Goal: Register for event/course

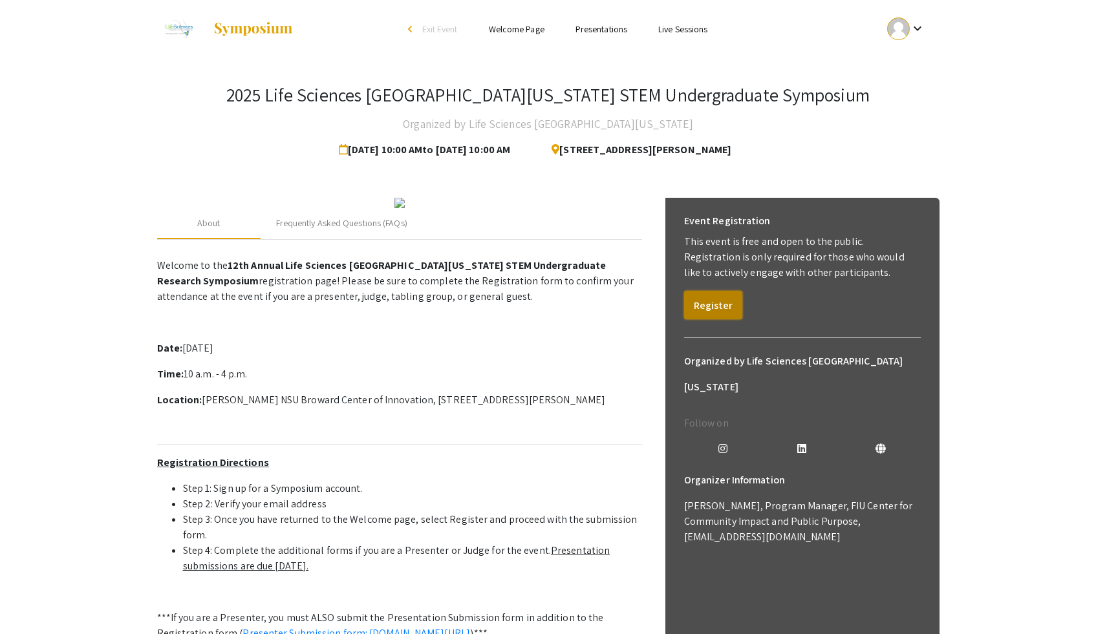
click at [718, 304] on button "Register" at bounding box center [713, 305] width 58 height 28
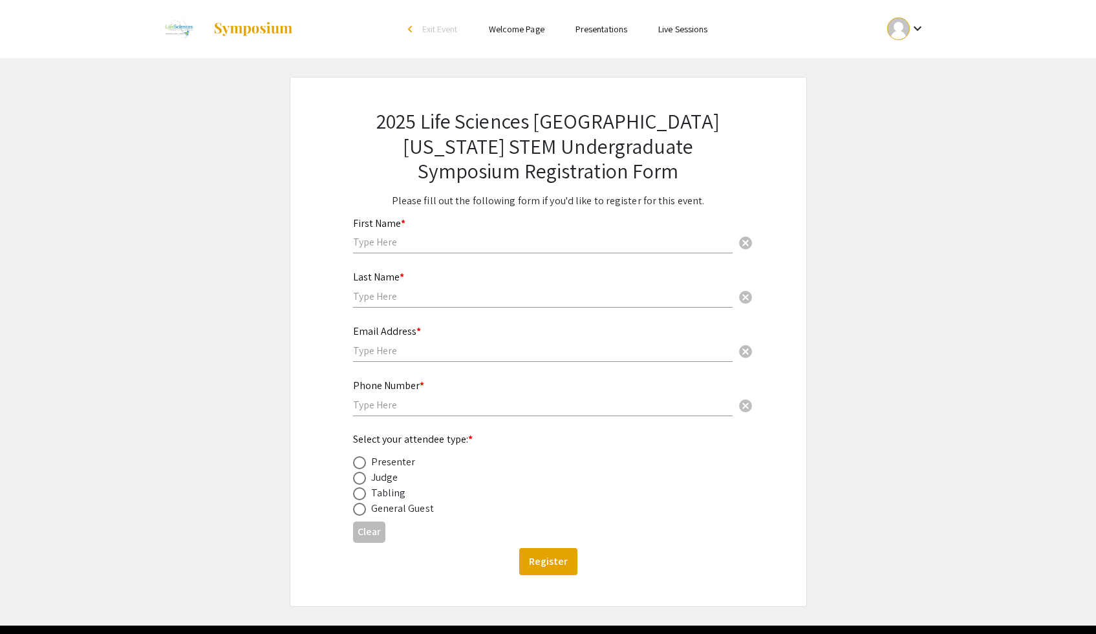
click at [545, 241] on input "text" at bounding box center [542, 242] width 379 height 14
type input "[PERSON_NAME]"
click at [428, 293] on input "text" at bounding box center [542, 297] width 379 height 14
type input "[PERSON_NAME]"
click at [407, 356] on input "text" at bounding box center [542, 351] width 379 height 14
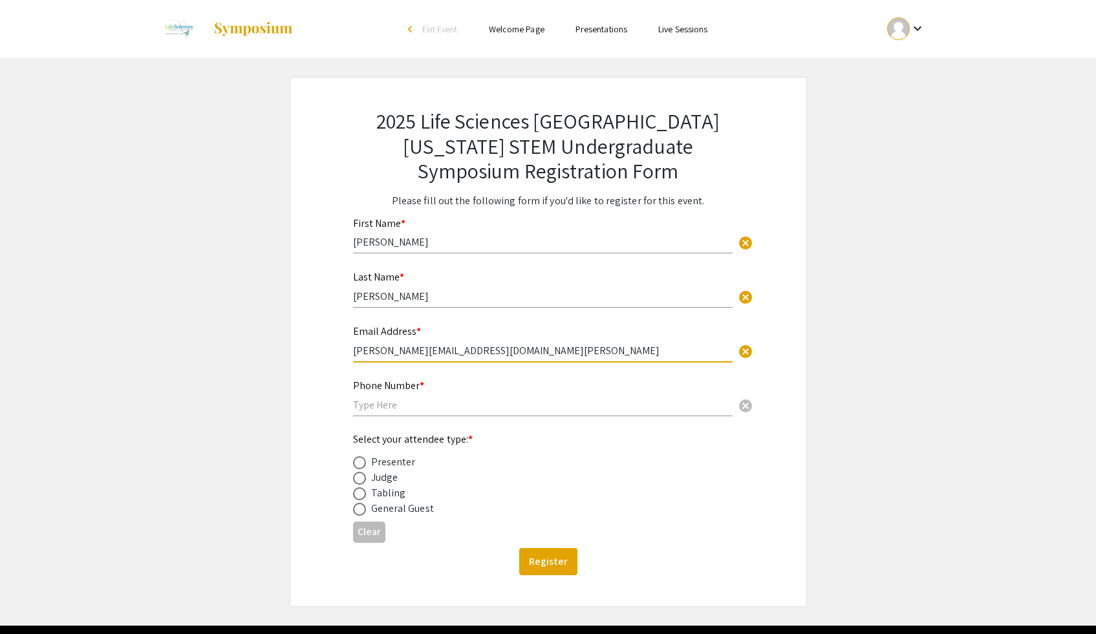
type input "[PERSON_NAME][EMAIL_ADDRESS][DOMAIN_NAME][PERSON_NAME]"
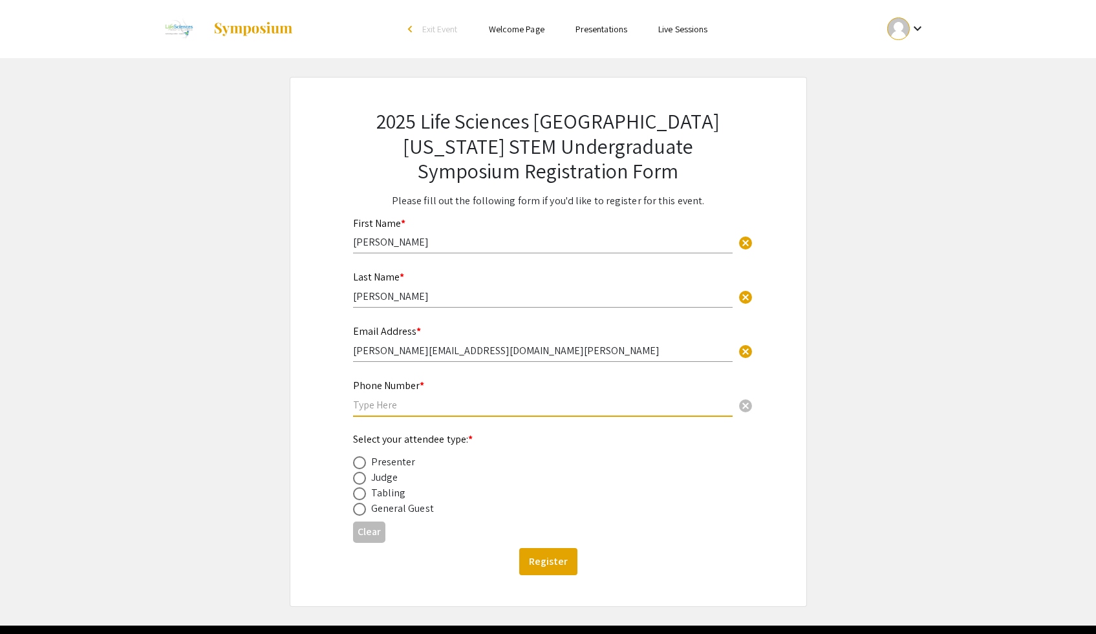
click at [383, 409] on input "text" at bounding box center [542, 405] width 379 height 14
type input "9544714539"
click at [390, 464] on div "Presenter" at bounding box center [393, 462] width 45 height 16
click at [365, 466] on label at bounding box center [362, 462] width 18 height 13
click at [365, 466] on input "radio" at bounding box center [359, 462] width 13 height 13
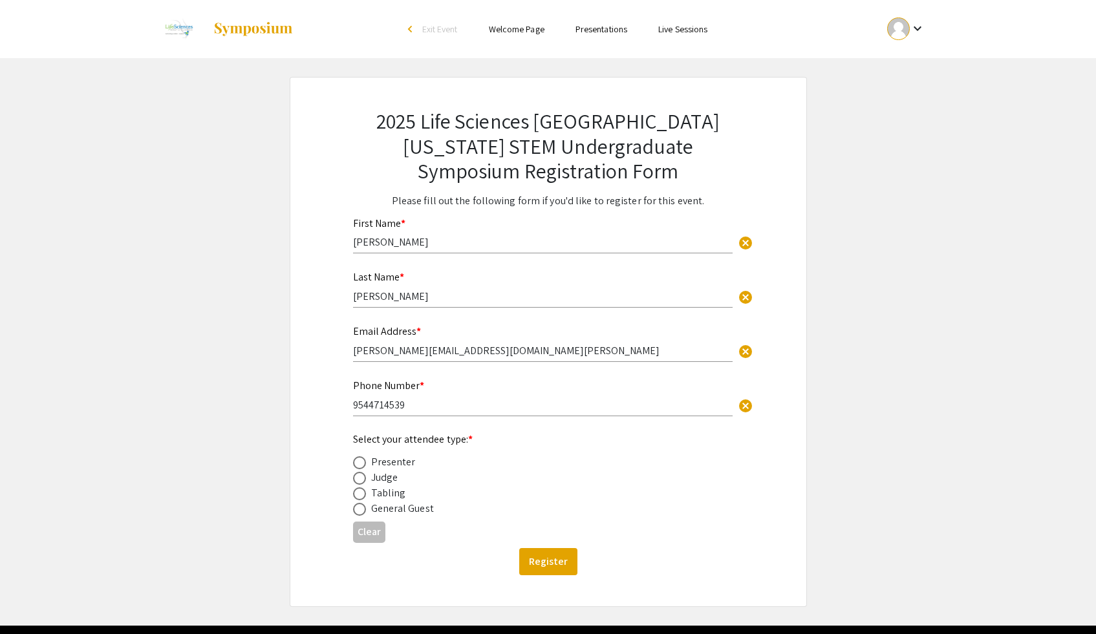
radio input "true"
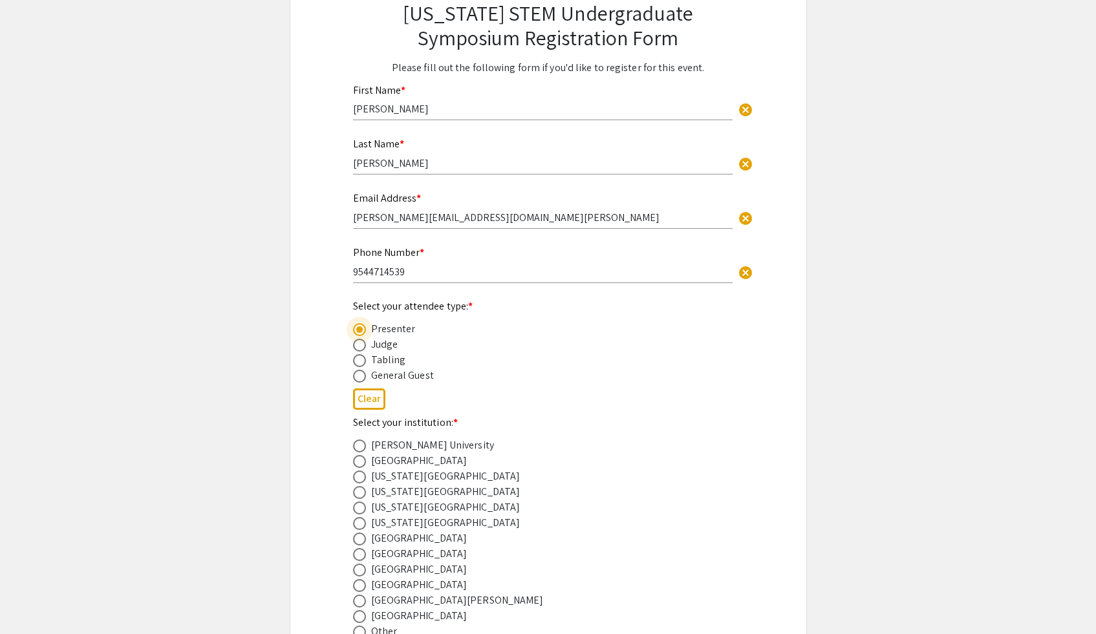
scroll to position [148, 0]
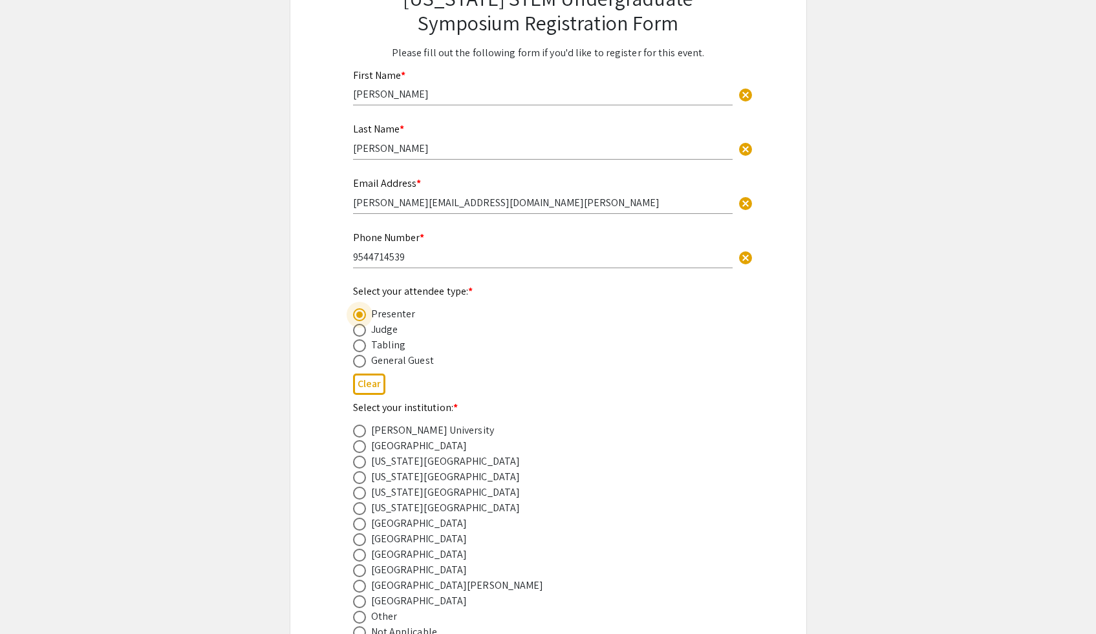
click at [359, 436] on span at bounding box center [359, 431] width 13 height 13
click at [359, 436] on input "radio" at bounding box center [359, 431] width 13 height 13
radio input "true"
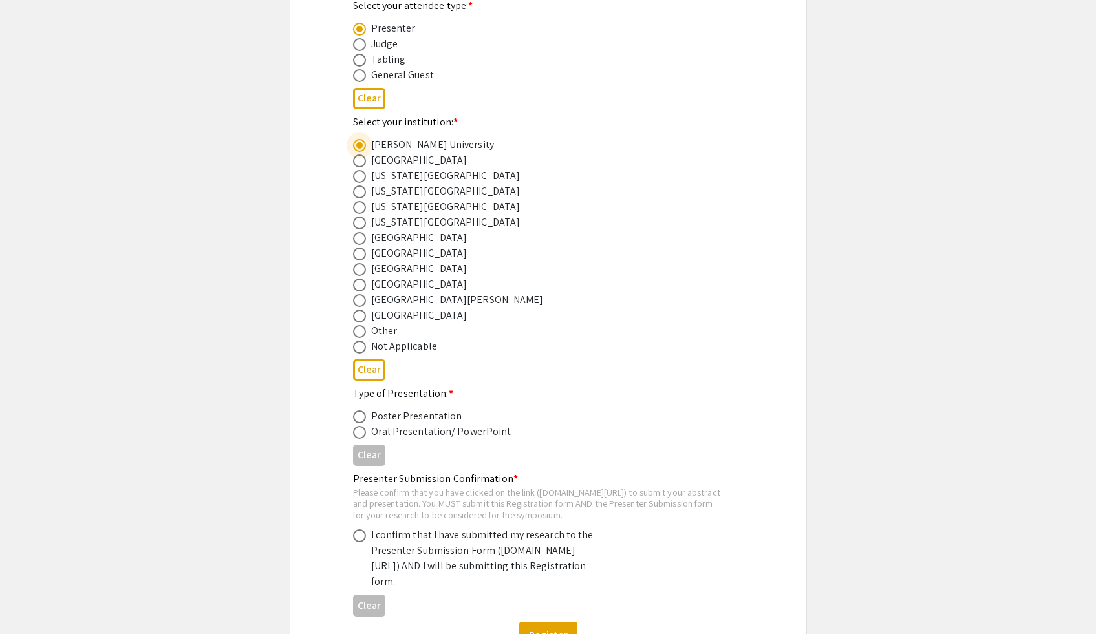
scroll to position [445, 0]
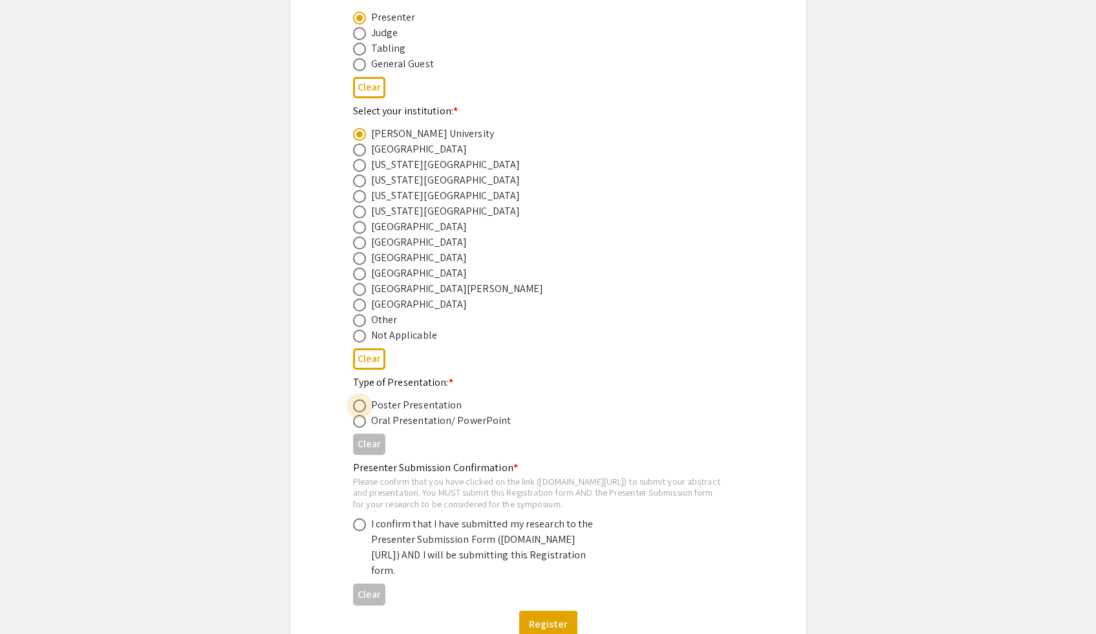
click at [361, 410] on span at bounding box center [359, 406] width 13 height 13
click at [361, 410] on input "radio" at bounding box center [359, 406] width 13 height 13
radio input "true"
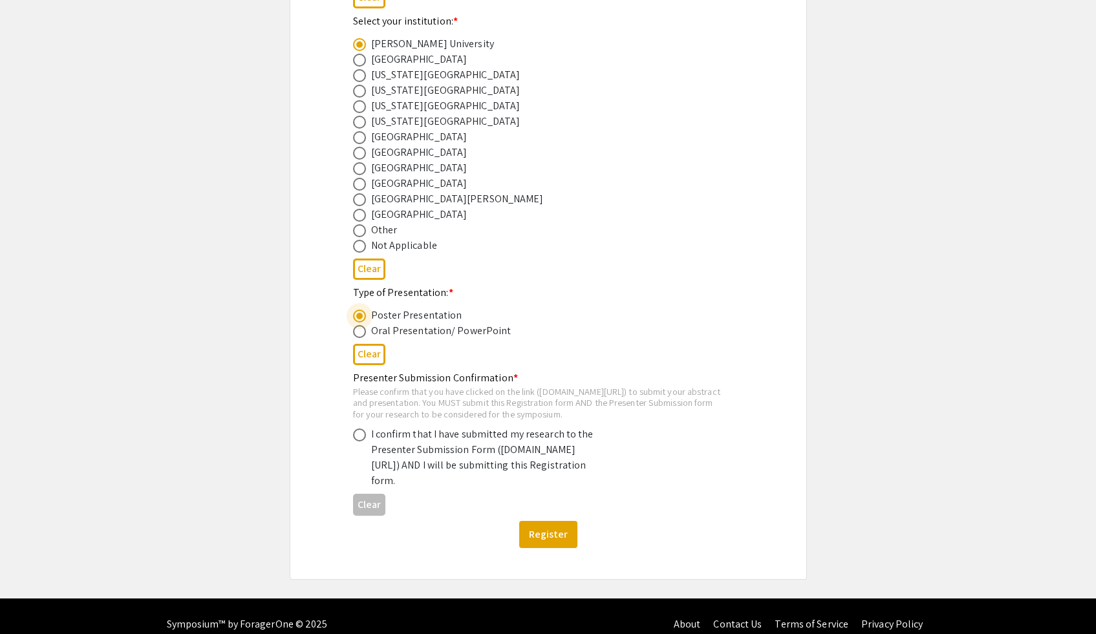
scroll to position [538, 0]
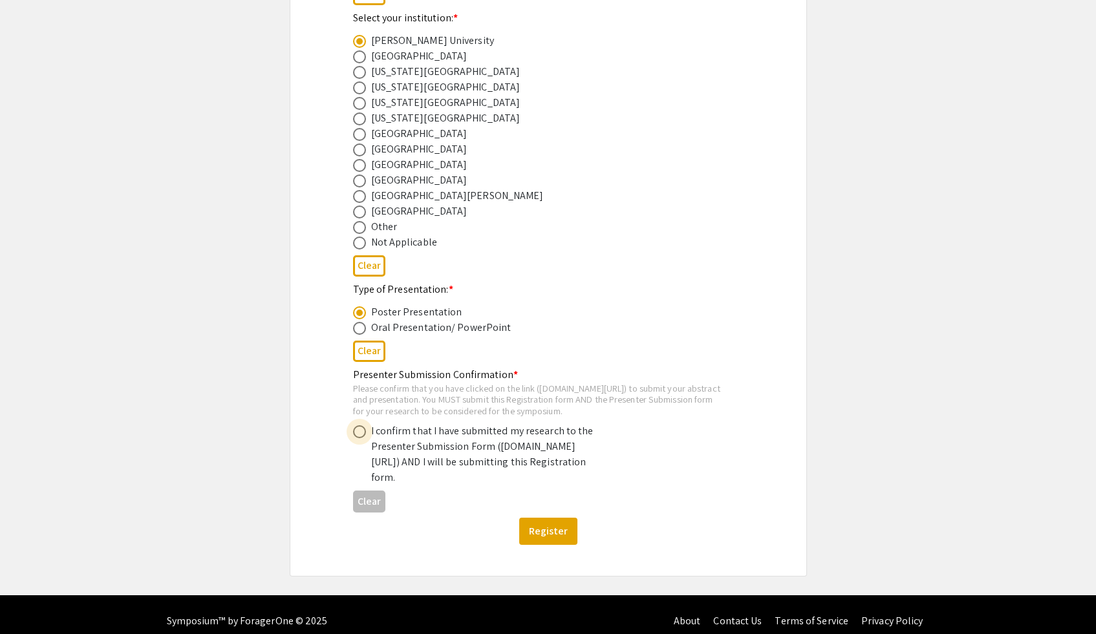
click at [363, 438] on span at bounding box center [359, 431] width 13 height 13
click at [363, 438] on input "radio" at bounding box center [359, 431] width 13 height 13
radio input "true"
drag, startPoint x: 357, startPoint y: 402, endPoint x: 591, endPoint y: 403, distance: 234.0
click at [591, 403] on div "Please confirm that you have clicked on the link (symposium.foragerone.com/lssf…" at bounding box center [538, 400] width 370 height 34
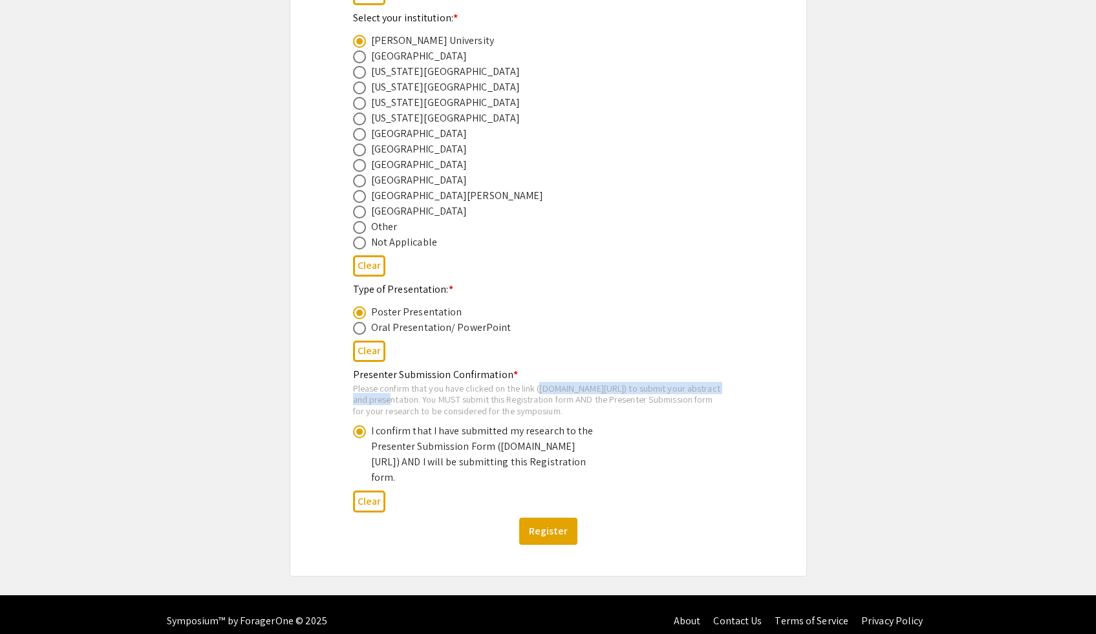
copy div "symposium.foragerone.com/lssfsymposium2025/submission"
click at [425, 456] on div "I confirm that I have submitted my research to the Presenter Submission Form (s…" at bounding box center [484, 454] width 226 height 62
click at [539, 545] on button "Register" at bounding box center [548, 531] width 58 height 27
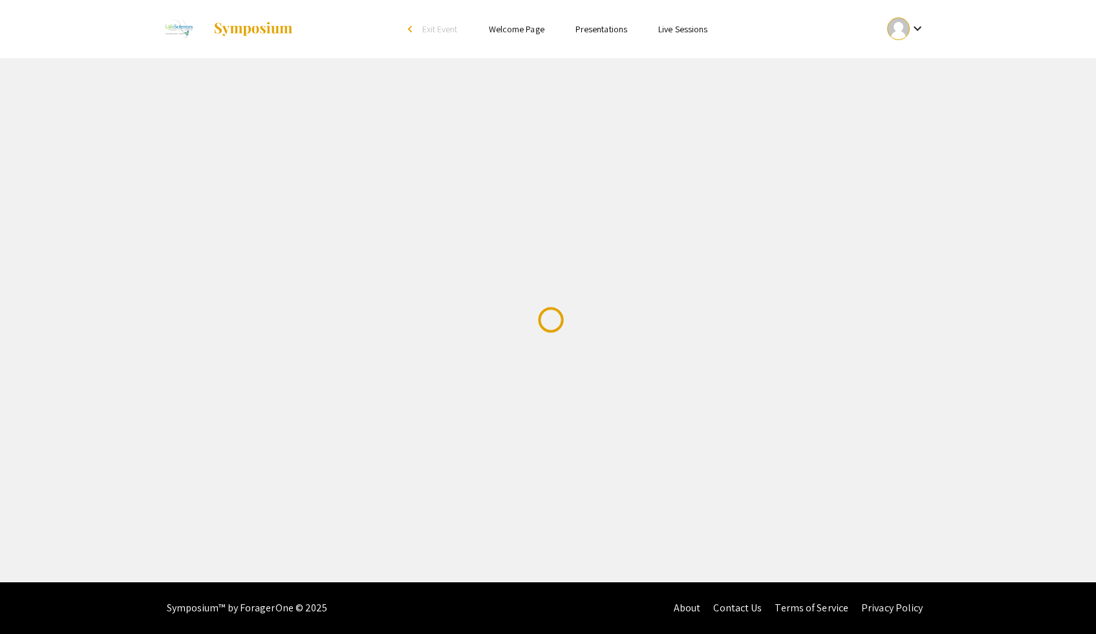
scroll to position [0, 0]
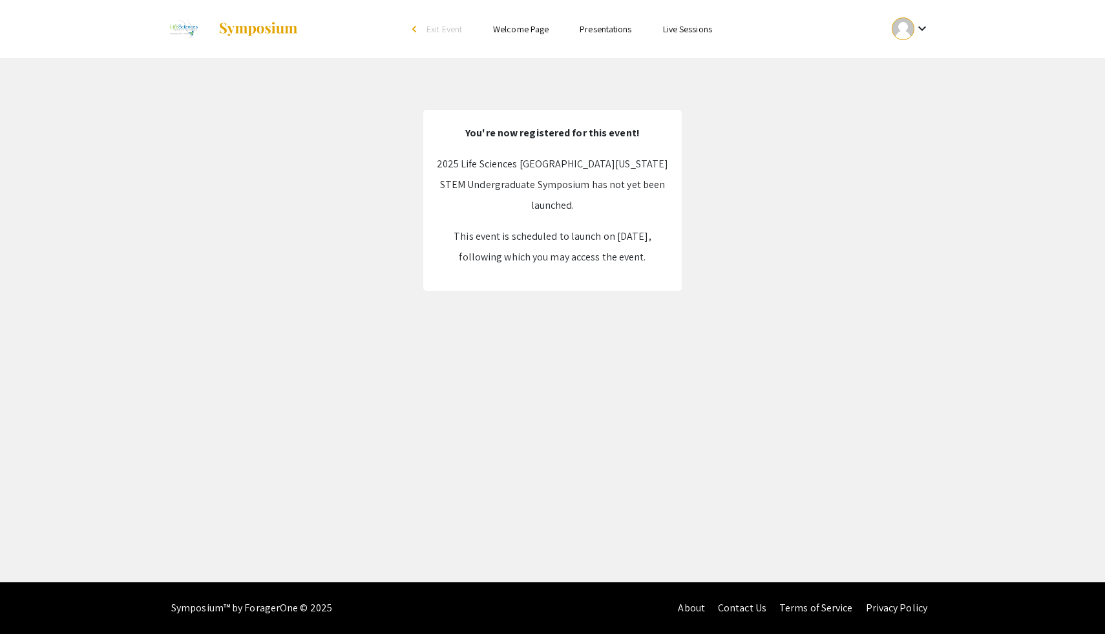
click at [412, 31] on div "arrow_back_ios" at bounding box center [416, 29] width 8 height 8
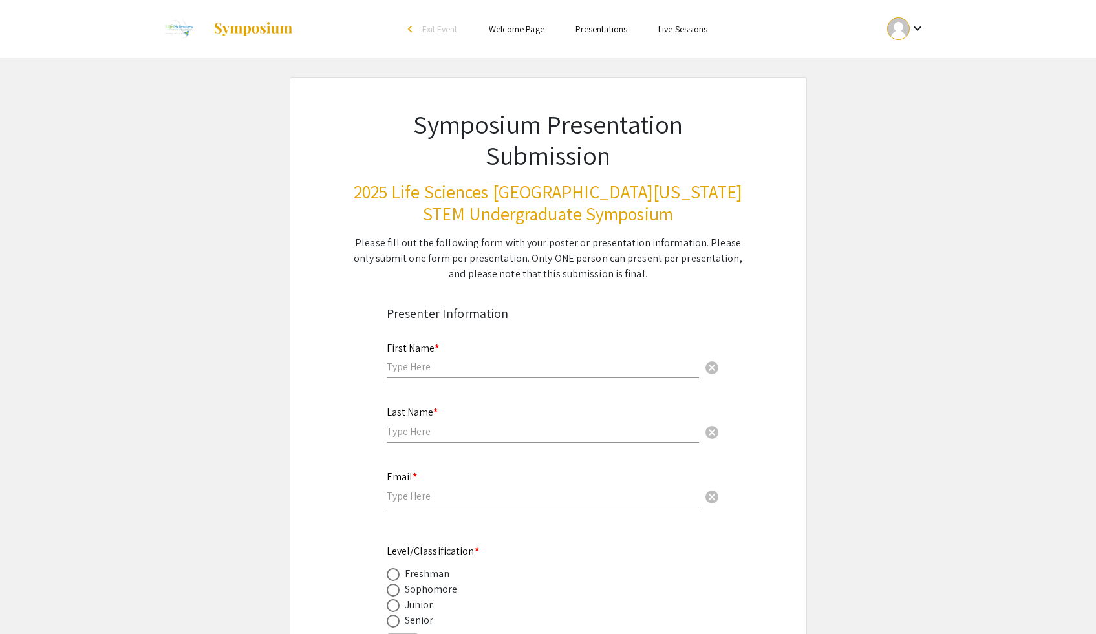
click at [440, 372] on input "text" at bounding box center [543, 367] width 312 height 14
type input "[PERSON_NAME]"
click at [432, 425] on input "text" at bounding box center [543, 432] width 312 height 14
type input "[PERSON_NAME]"
click at [440, 499] on input "email" at bounding box center [543, 496] width 312 height 14
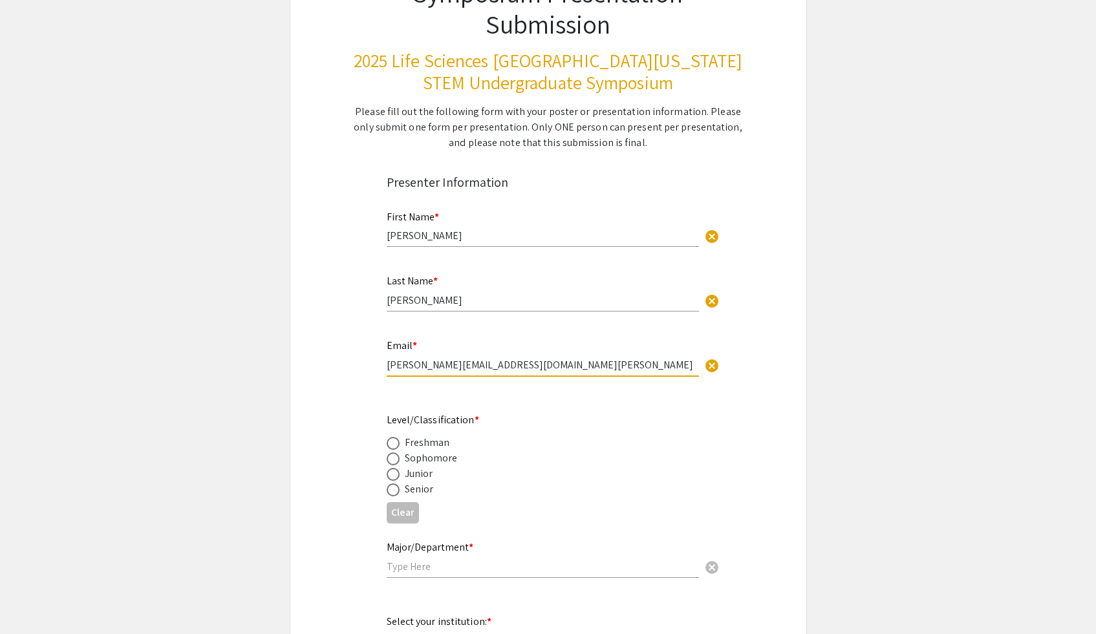
scroll to position [135, 0]
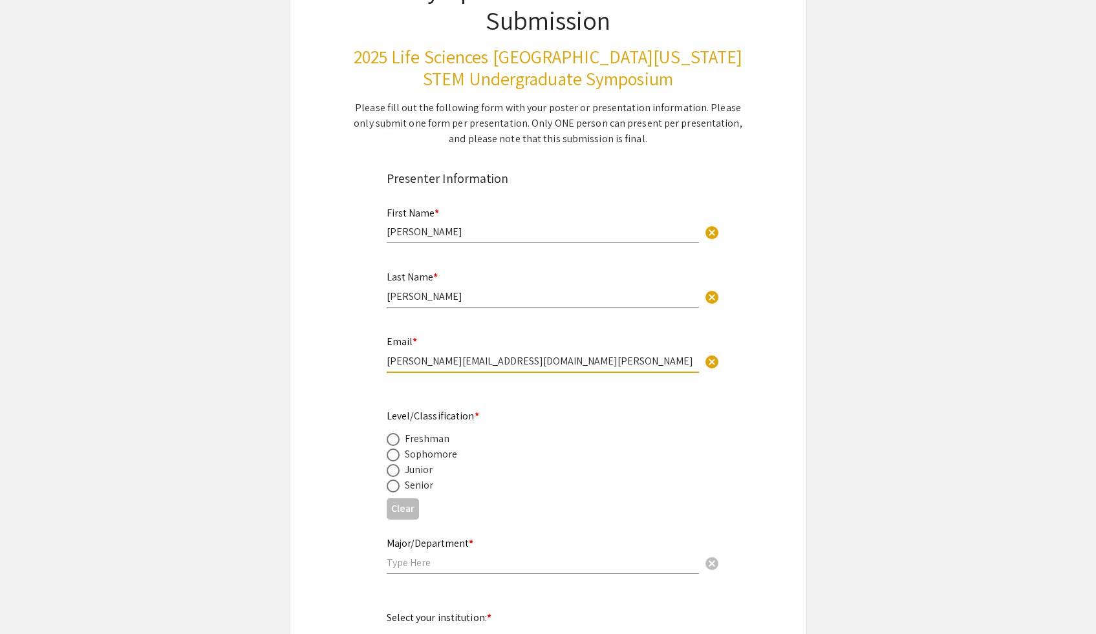
type input "[PERSON_NAME][EMAIL_ADDRESS][DOMAIN_NAME][PERSON_NAME]"
click at [418, 471] on div "Junior" at bounding box center [419, 470] width 28 height 16
click at [398, 470] on span at bounding box center [393, 470] width 13 height 13
click at [398, 470] on input "radio" at bounding box center [393, 470] width 13 height 13
radio input "true"
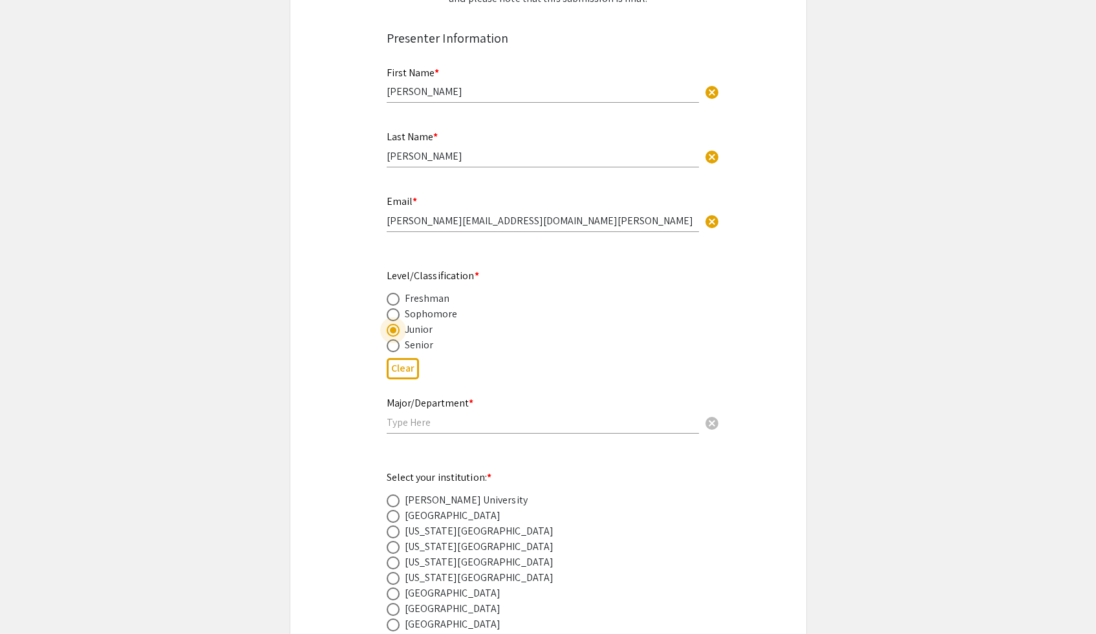
scroll to position [284, 0]
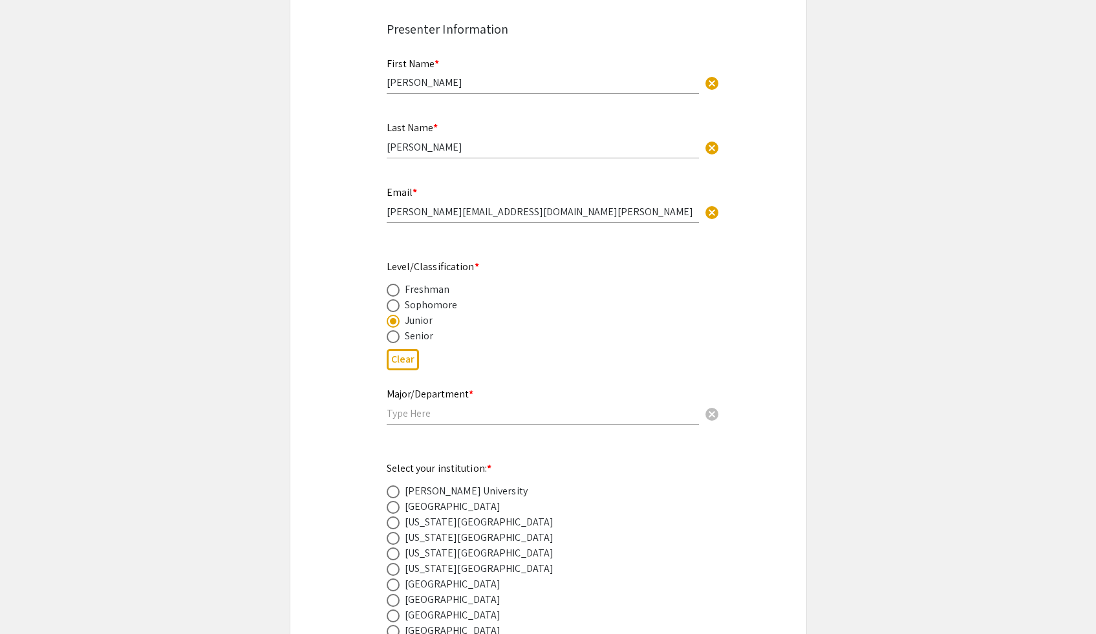
click at [437, 423] on div "Major/Department * cancel" at bounding box center [543, 400] width 312 height 49
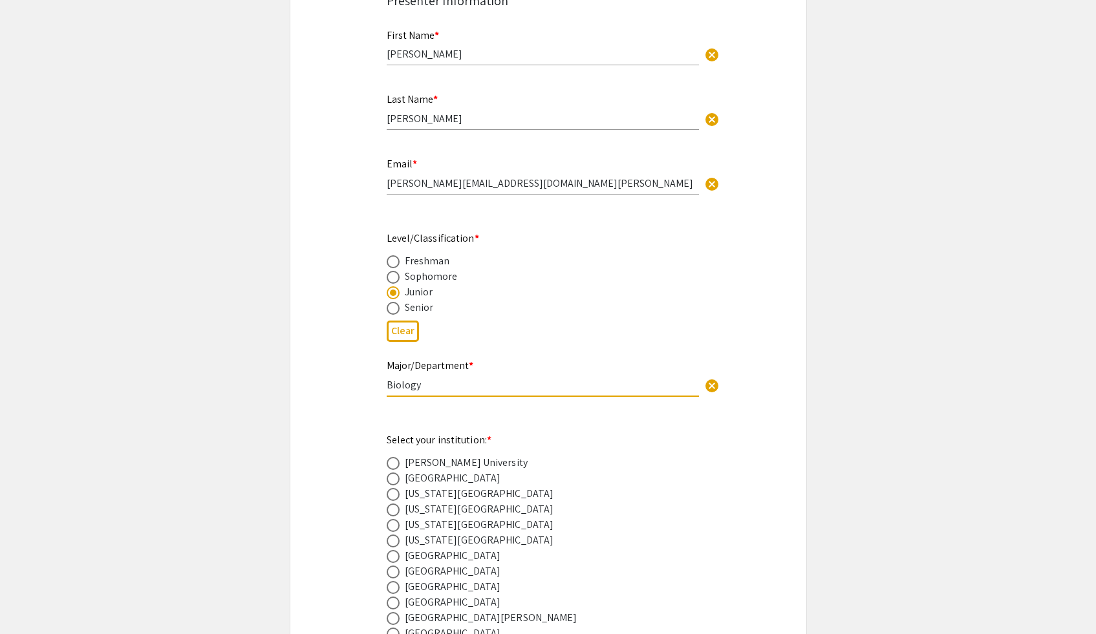
type input "Biology"
click at [399, 461] on span at bounding box center [393, 463] width 13 height 13
click at [399, 461] on input "radio" at bounding box center [393, 463] width 13 height 13
radio input "true"
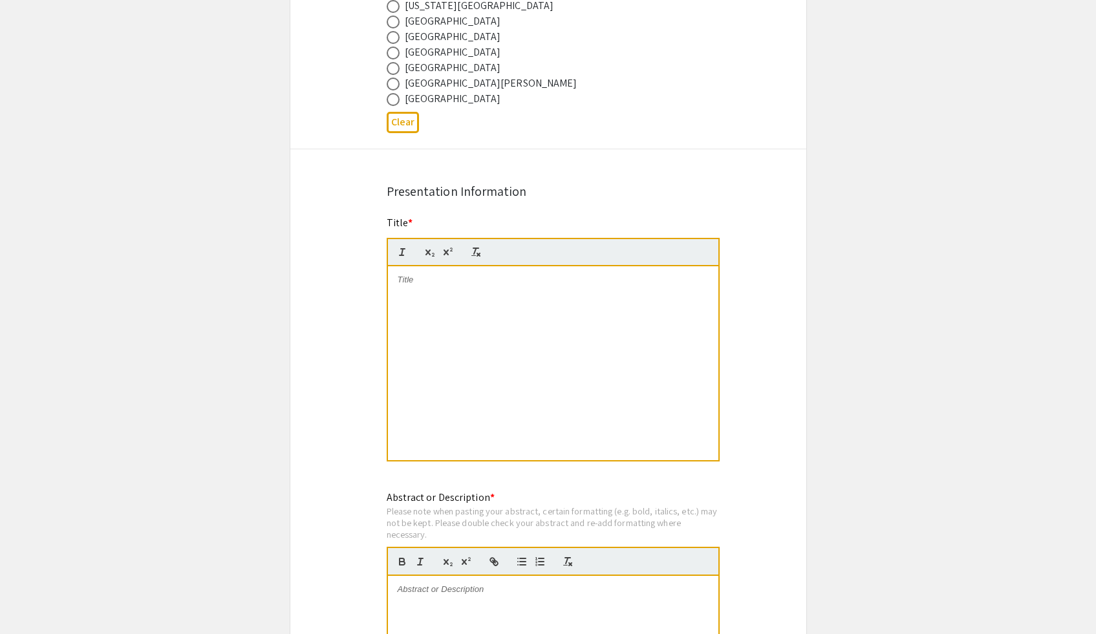
scroll to position [869, 0]
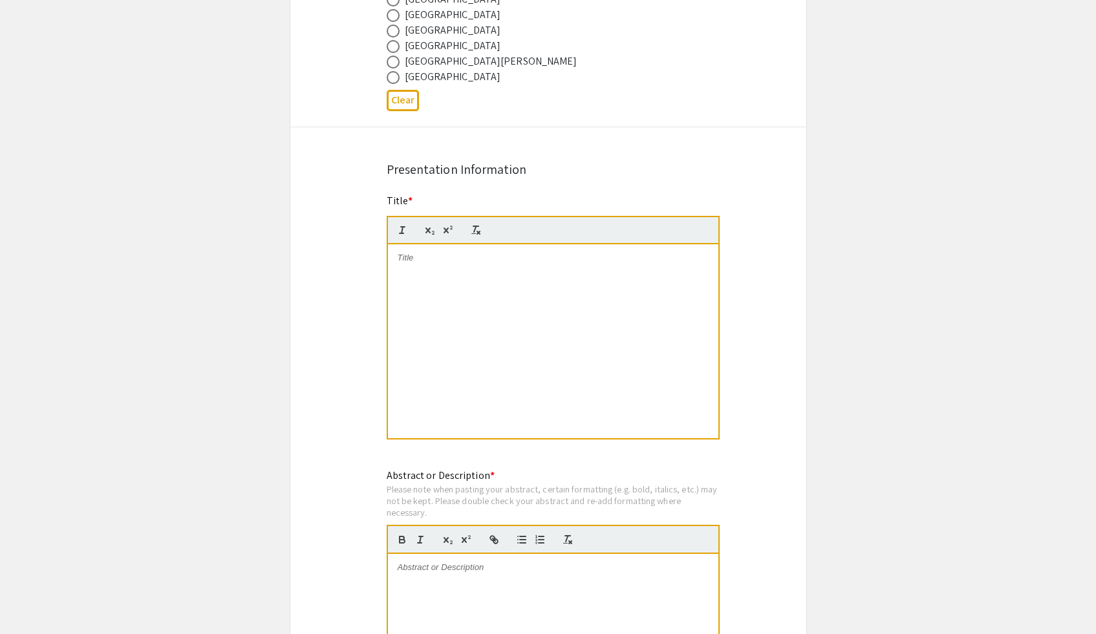
click at [419, 274] on div at bounding box center [553, 341] width 330 height 194
paste div
drag, startPoint x: 453, startPoint y: 270, endPoint x: 393, endPoint y: 256, distance: 61.8
click at [393, 256] on div "Effects of [MEDICAL_DATA] Exposure on Mauthner Cell Development and Escape Beha…" at bounding box center [553, 341] width 330 height 194
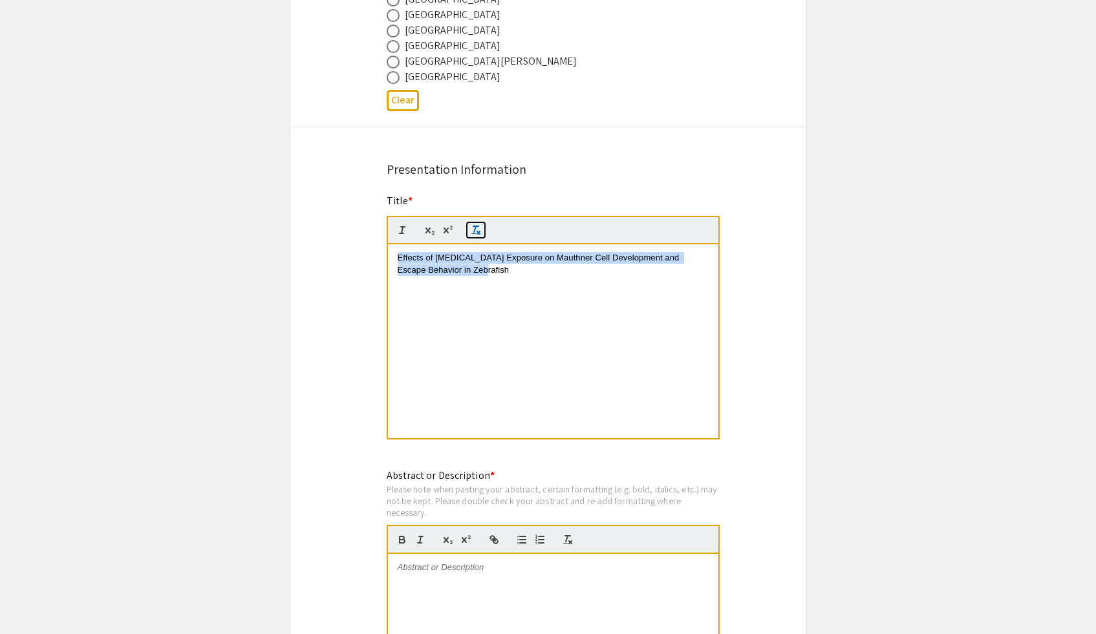
click at [472, 233] on icon "button" at bounding box center [476, 230] width 12 height 12
click at [470, 229] on icon "button" at bounding box center [476, 230] width 12 height 12
click at [400, 231] on icon "button" at bounding box center [402, 230] width 12 height 12
click at [396, 230] on icon "button" at bounding box center [402, 230] width 12 height 12
click at [427, 236] on icon "button" at bounding box center [430, 230] width 12 height 12
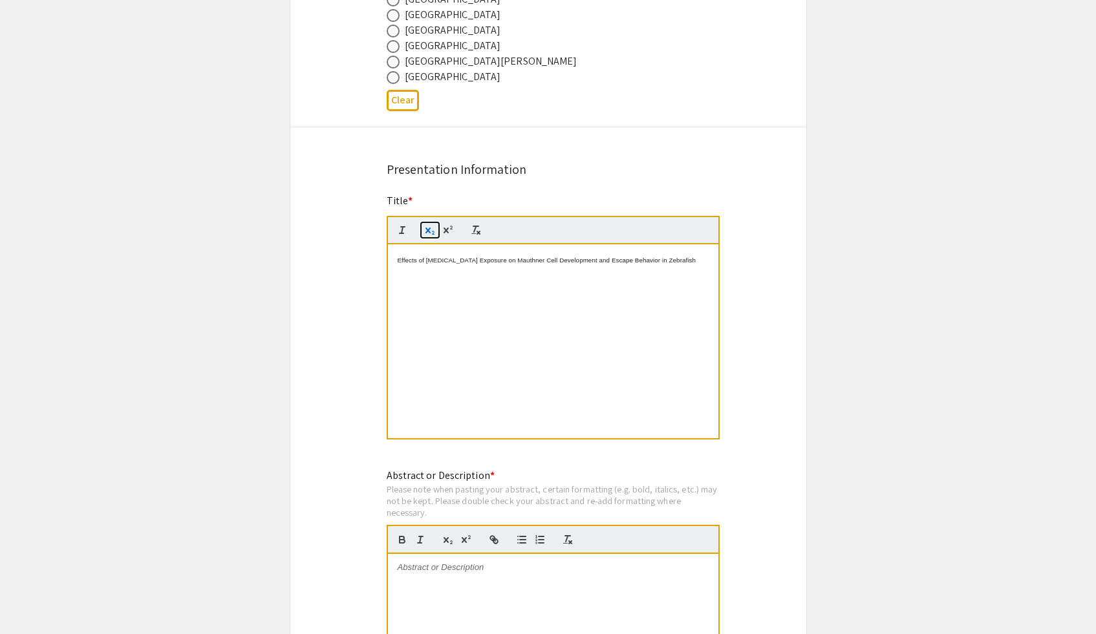
click at [422, 231] on button "button" at bounding box center [430, 230] width 18 height 16
click at [425, 233] on icon "button" at bounding box center [427, 231] width 5 height 6
click at [445, 233] on icon "button" at bounding box center [445, 231] width 5 height 6
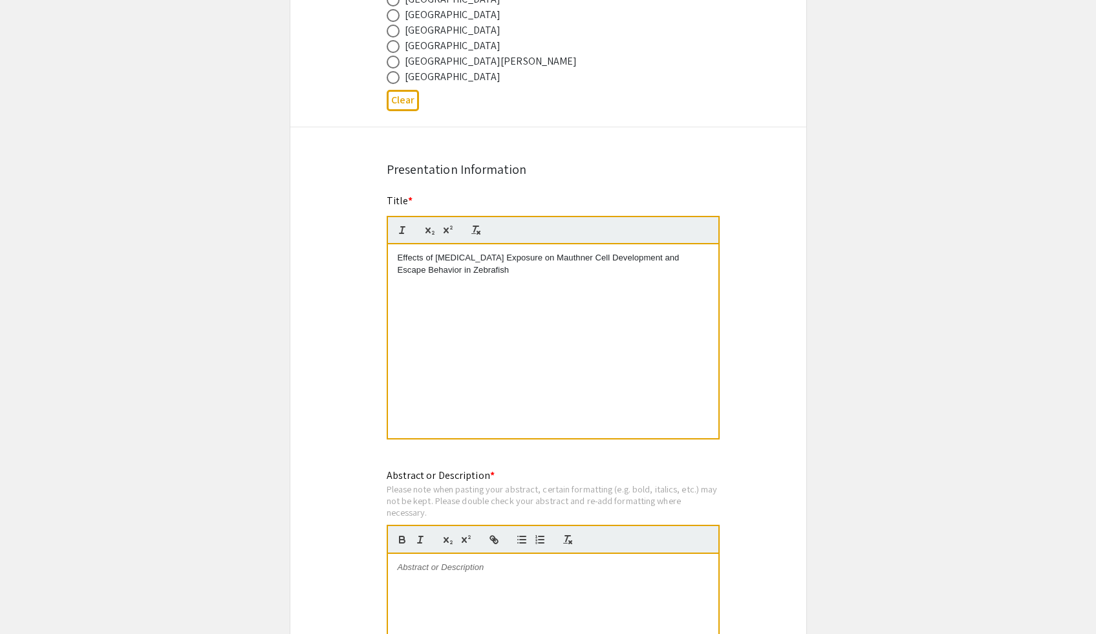
click at [501, 281] on div "Effects of [MEDICAL_DATA] Exposure on Mauthner Cell Development and Escape Beha…" at bounding box center [553, 341] width 330 height 194
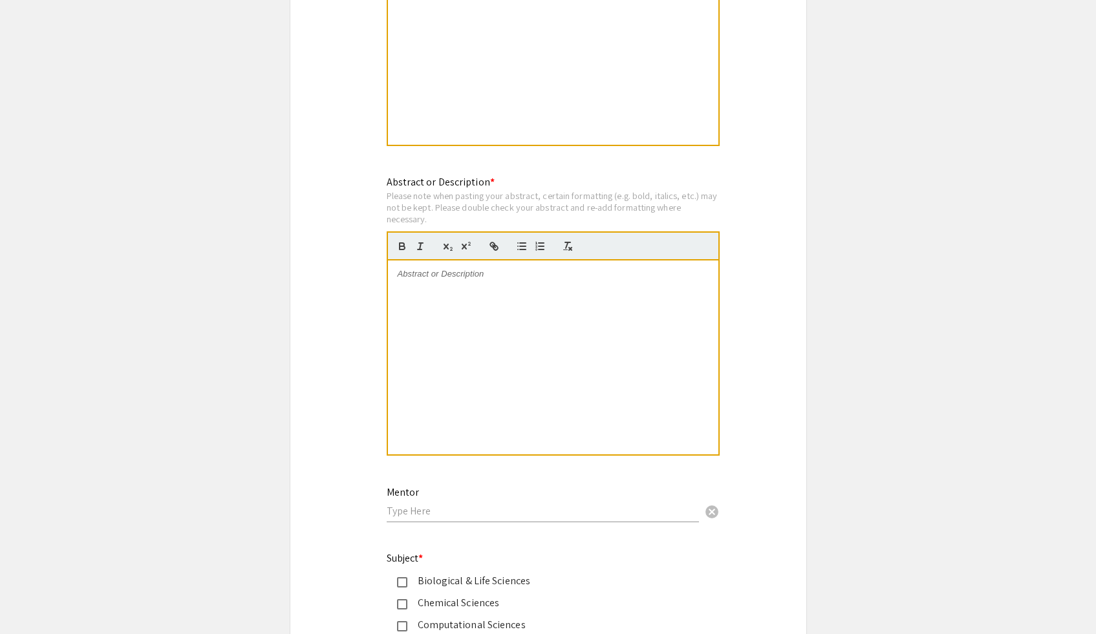
scroll to position [1164, 0]
click at [447, 284] on div at bounding box center [553, 357] width 330 height 194
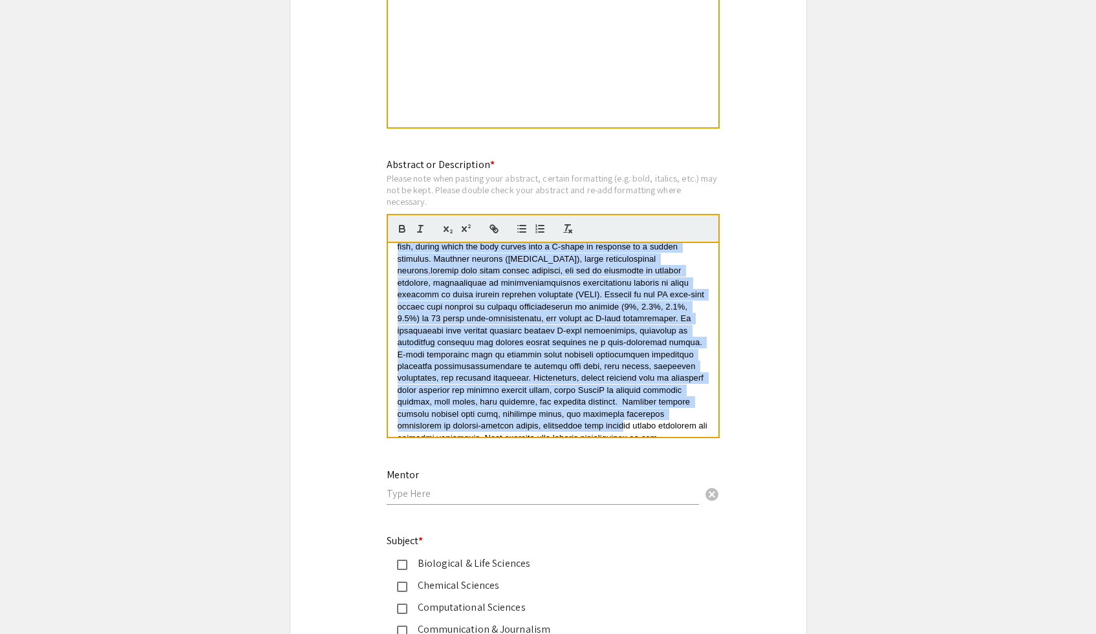
scroll to position [96, 0]
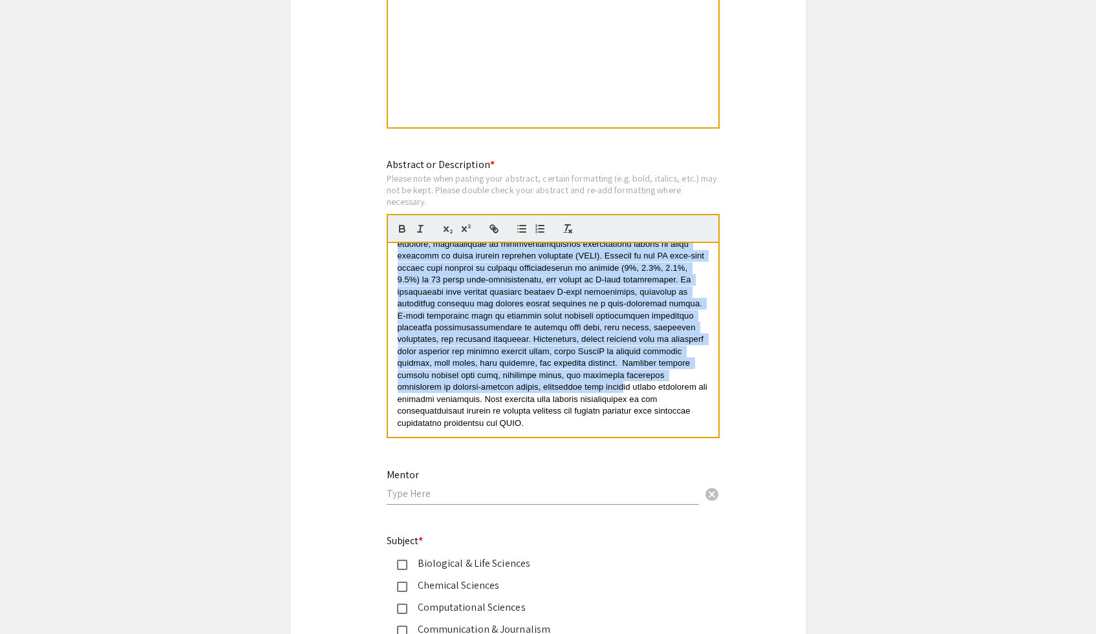
drag, startPoint x: 396, startPoint y: 257, endPoint x: 569, endPoint y: 435, distance: 248.7
click at [569, 435] on div "This study investigates the effects of [MEDICAL_DATA] exposure during early emb…" at bounding box center [553, 340] width 330 height 194
click at [569, 233] on line "button" at bounding box center [570, 231] width 3 height 3
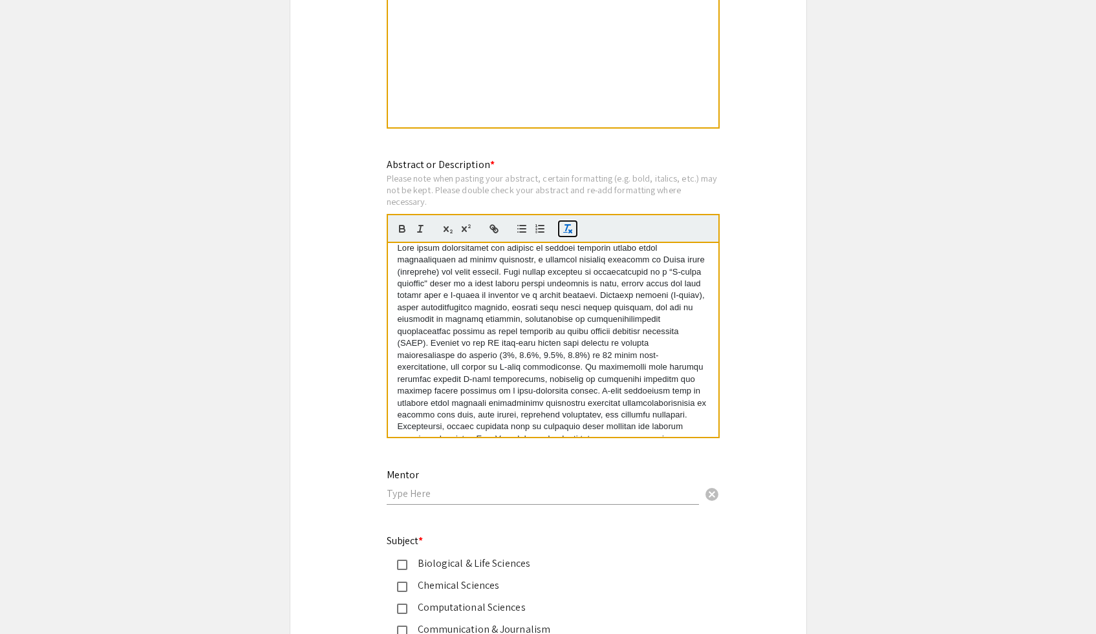
click at [569, 233] on line "button" at bounding box center [570, 231] width 3 height 3
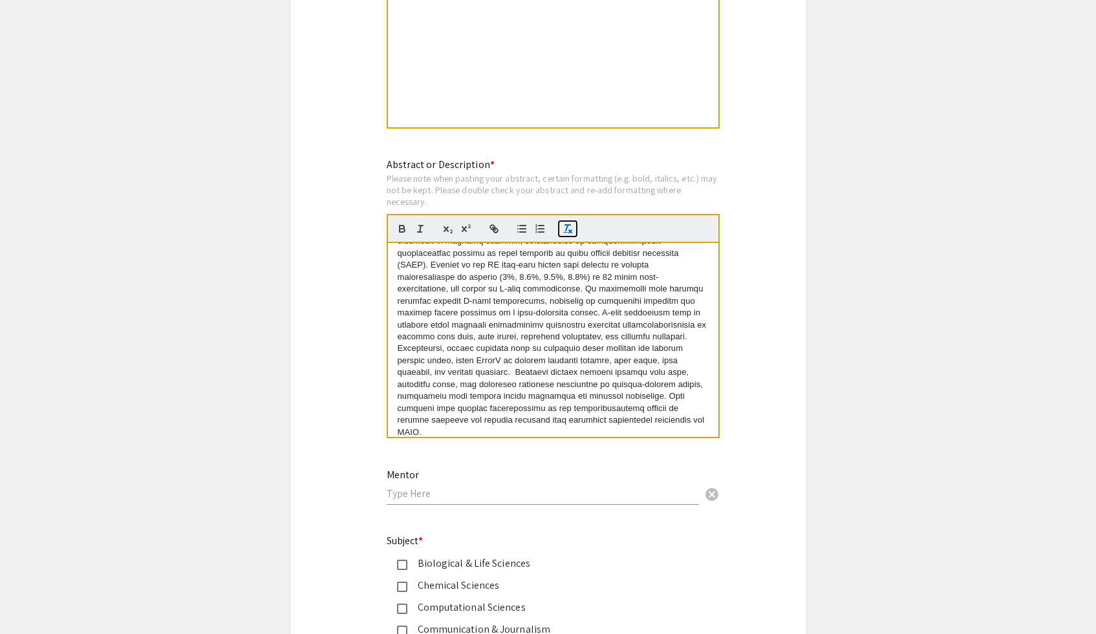
click at [562, 232] on icon "button" at bounding box center [568, 229] width 12 height 12
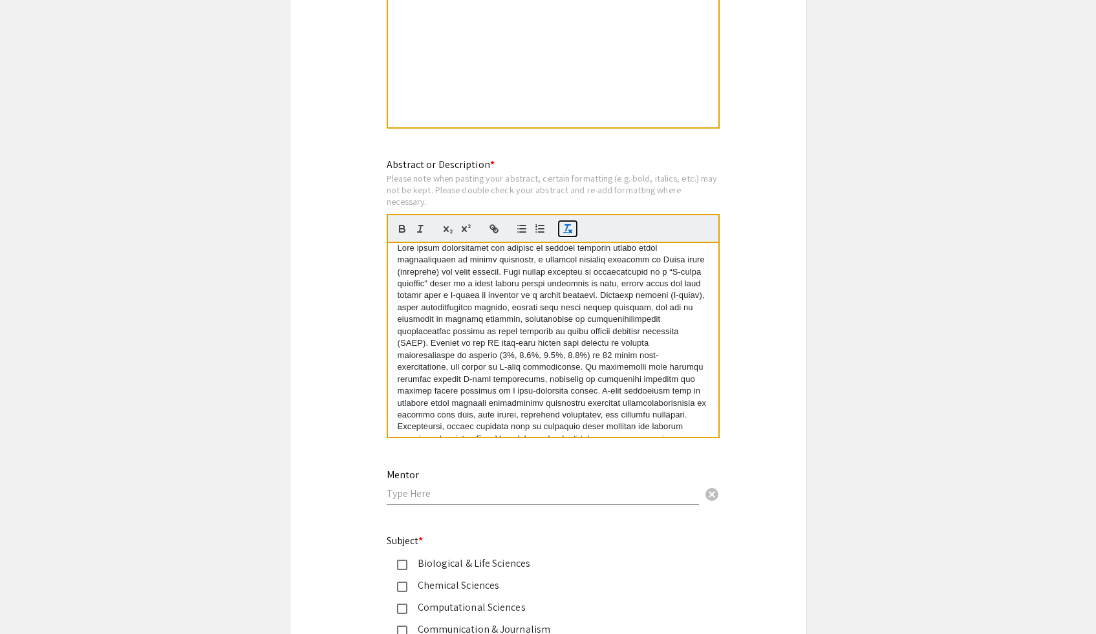
click at [562, 232] on icon "button" at bounding box center [568, 229] width 12 height 12
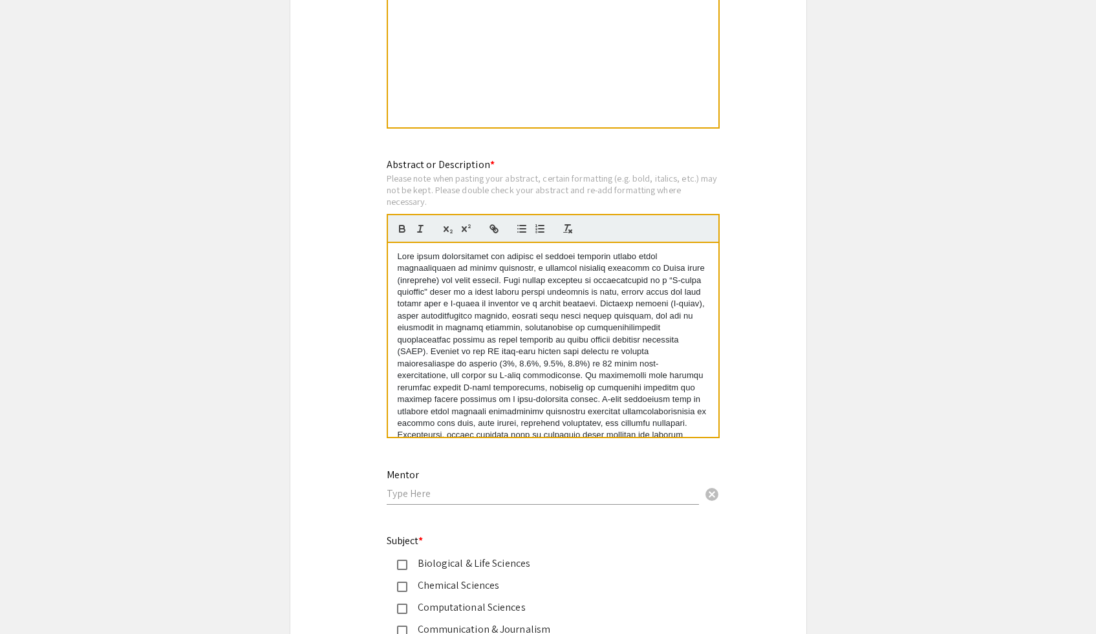
click at [573, 243] on div at bounding box center [553, 228] width 333 height 29
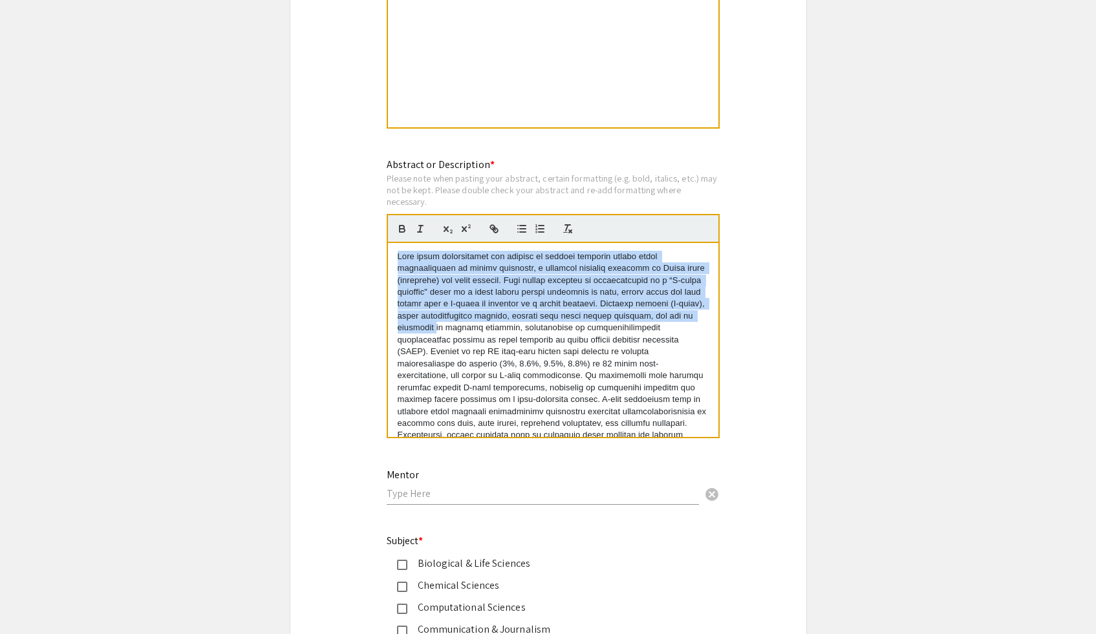
scroll to position [96, 0]
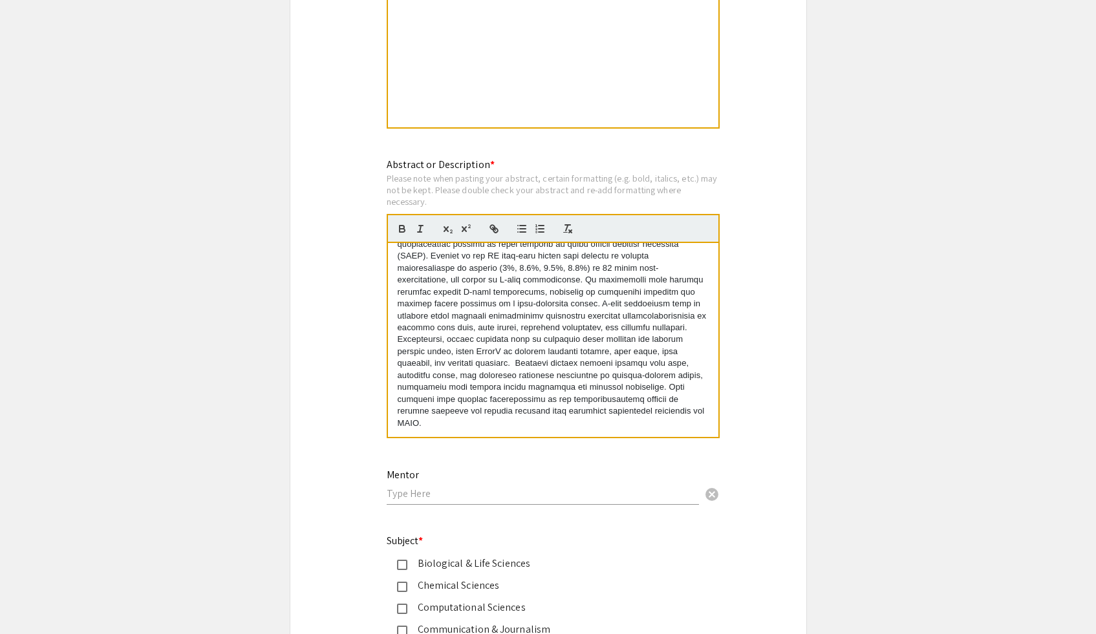
drag, startPoint x: 397, startPoint y: 259, endPoint x: 578, endPoint y: 519, distance: 316.7
click at [578, 519] on div "Symposium Presentation Submission 2025 Life Sciences [GEOGRAPHIC_DATA][US_STATE…" at bounding box center [548, 62] width 517 height 2333
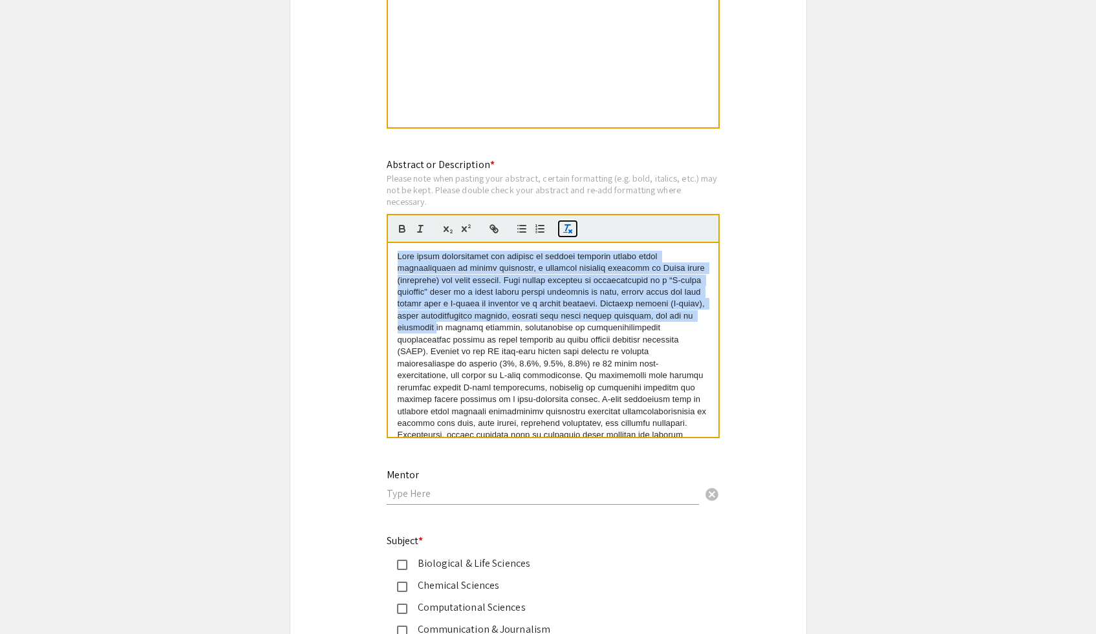
click at [566, 235] on icon "button" at bounding box center [568, 229] width 12 height 12
click at [570, 225] on line "button" at bounding box center [567, 225] width 5 height 0
click at [416, 231] on icon "button" at bounding box center [420, 229] width 12 height 12
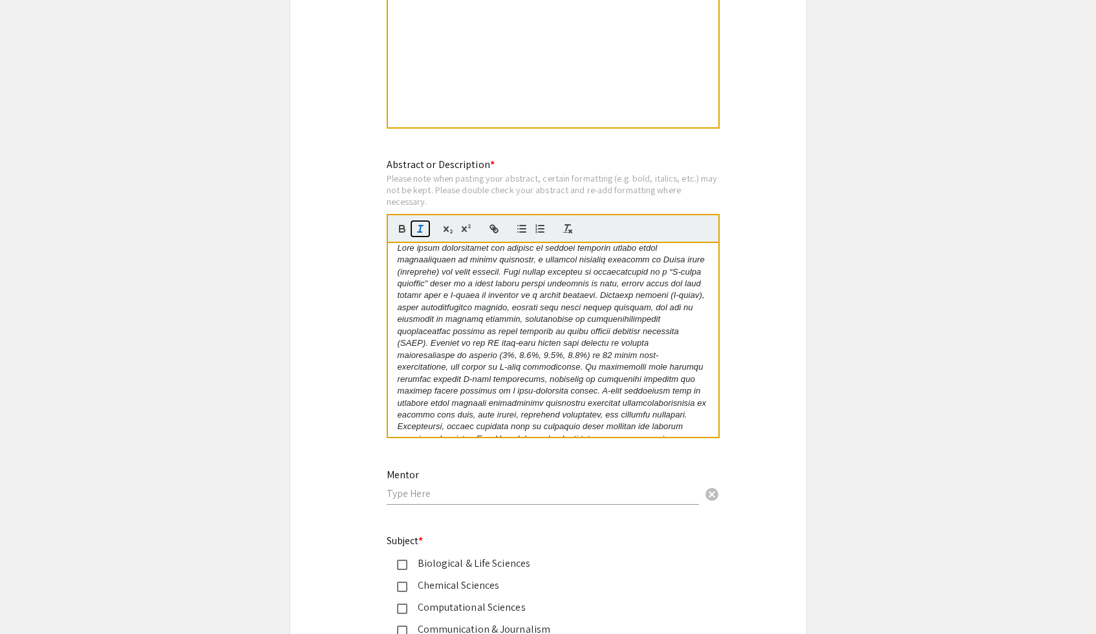
click at [416, 231] on icon "button" at bounding box center [420, 229] width 12 height 12
click at [402, 230] on icon "button" at bounding box center [402, 229] width 12 height 12
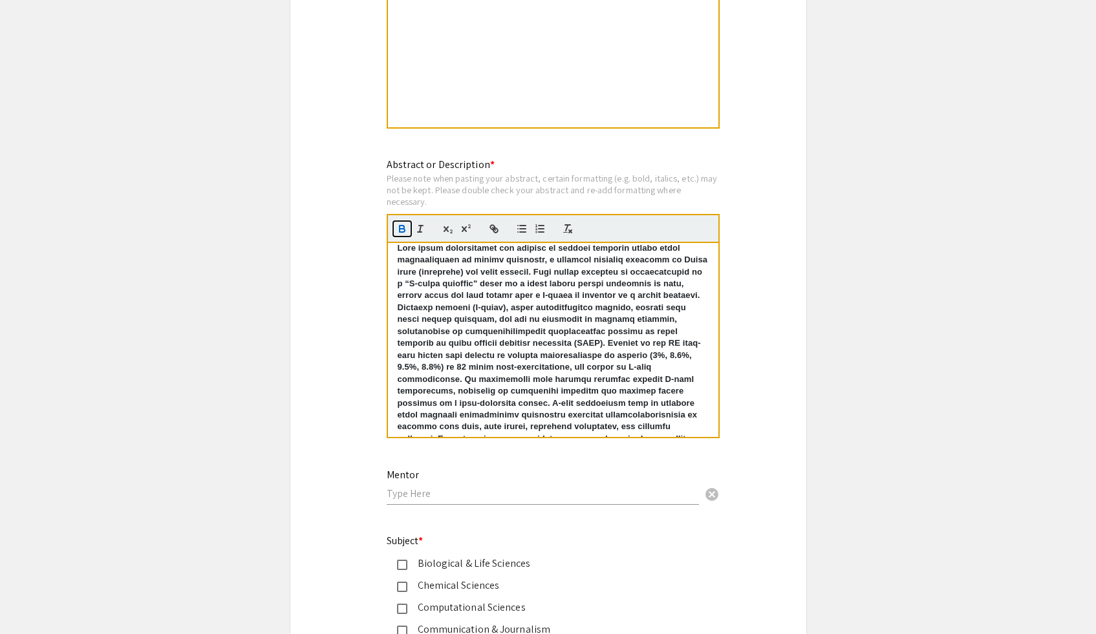
click at [402, 230] on icon "button" at bounding box center [402, 229] width 12 height 12
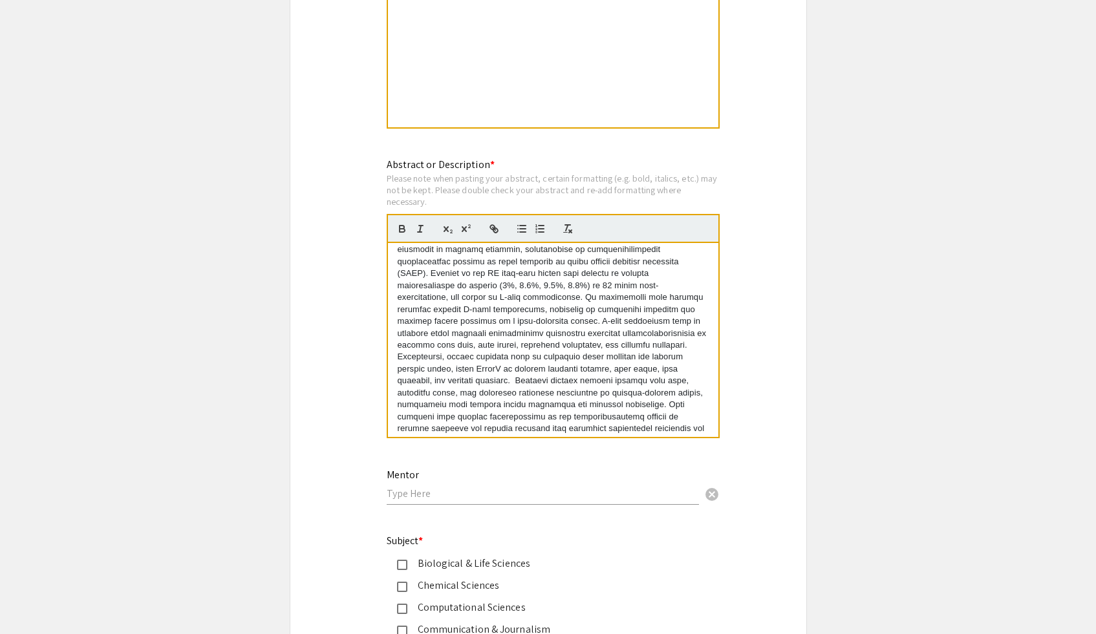
scroll to position [96, 0]
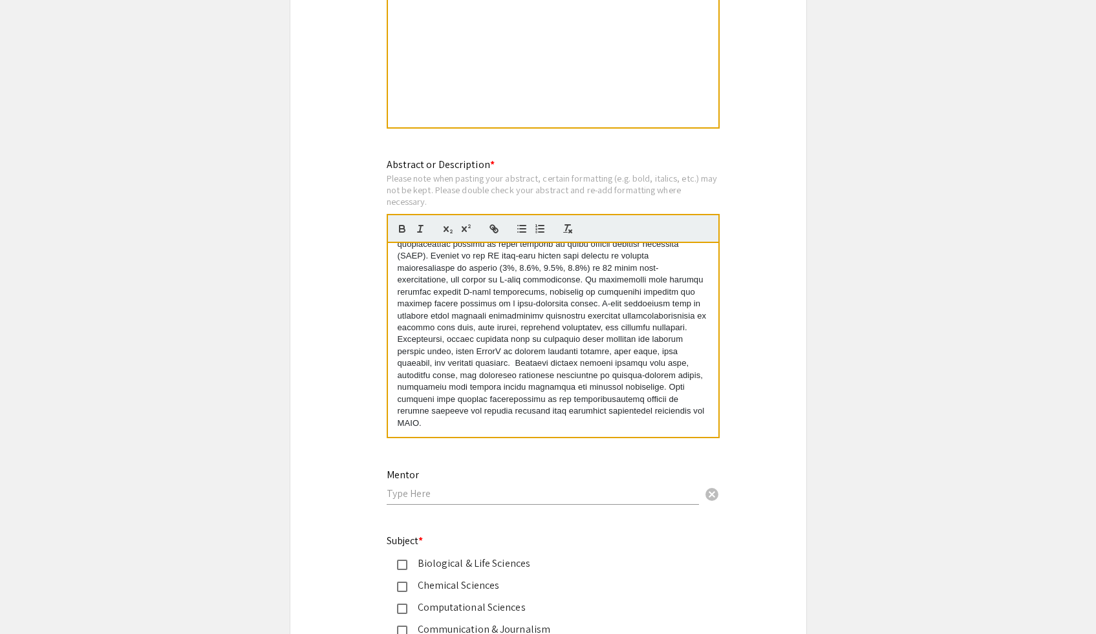
click at [436, 491] on input "text" at bounding box center [543, 494] width 312 height 14
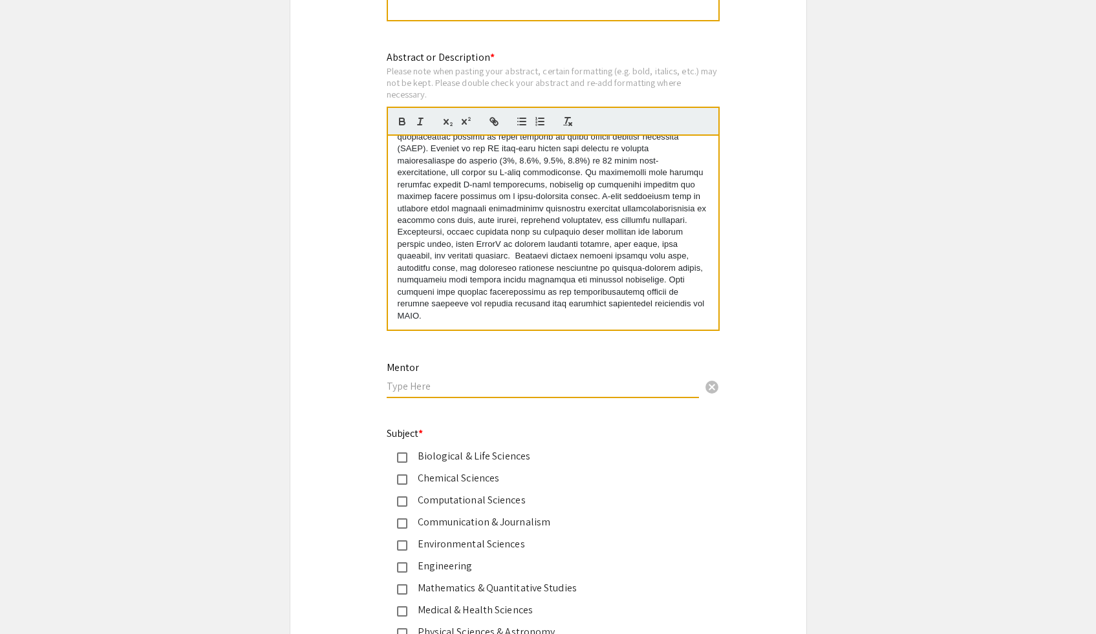
scroll to position [1290, 0]
paste input "[PERSON_NAME]"
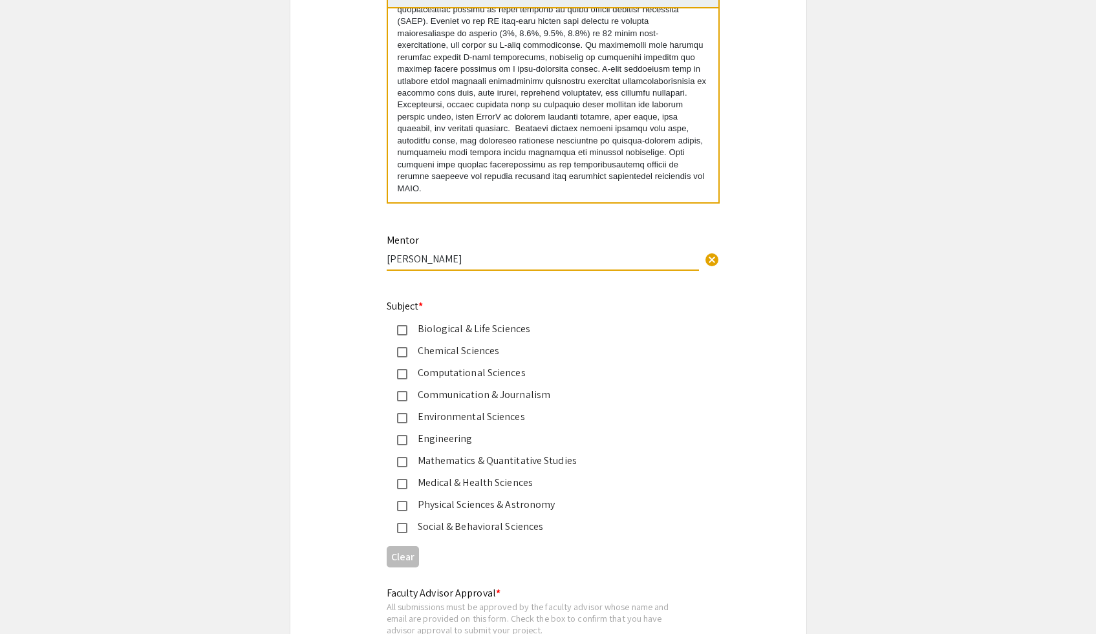
scroll to position [1422, 0]
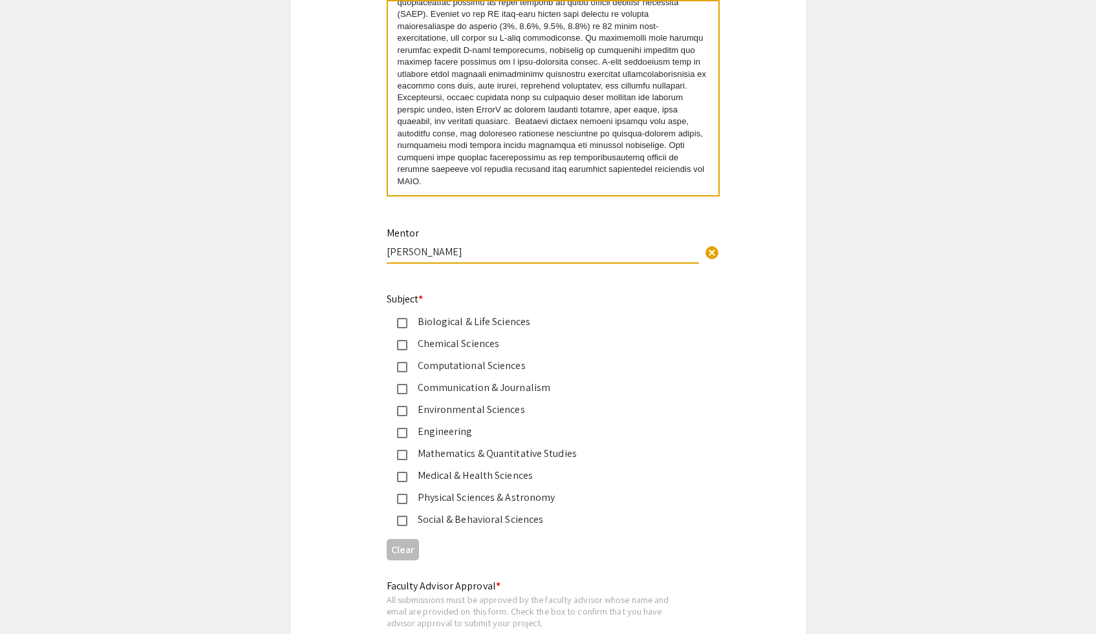
type input "[PERSON_NAME]"
click at [400, 328] on mat-pseudo-checkbox at bounding box center [402, 323] width 10 height 10
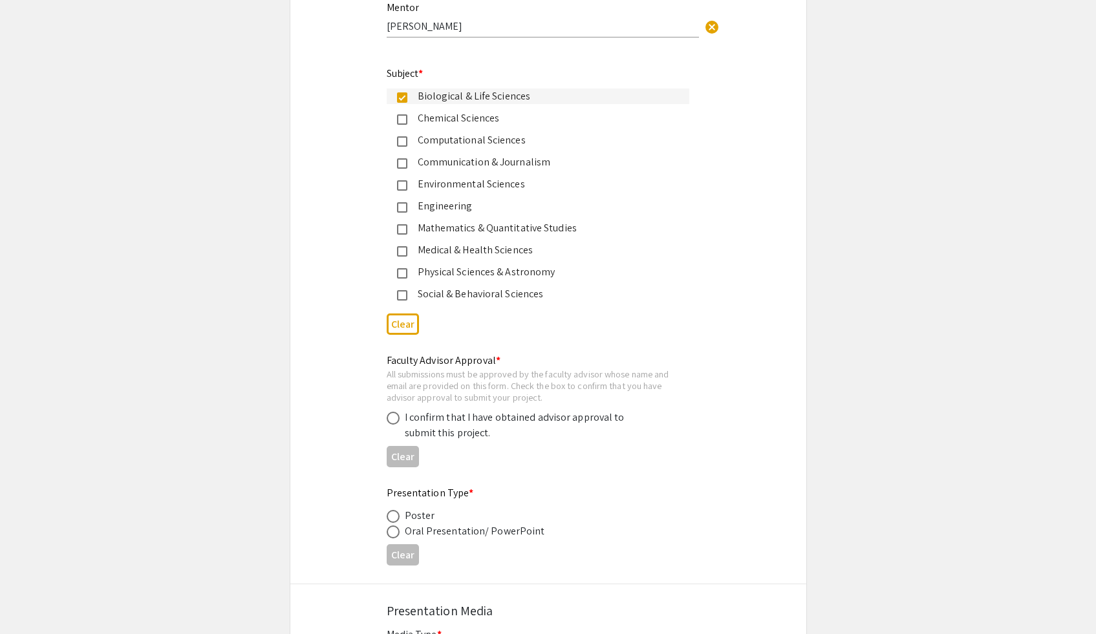
scroll to position [1678, 0]
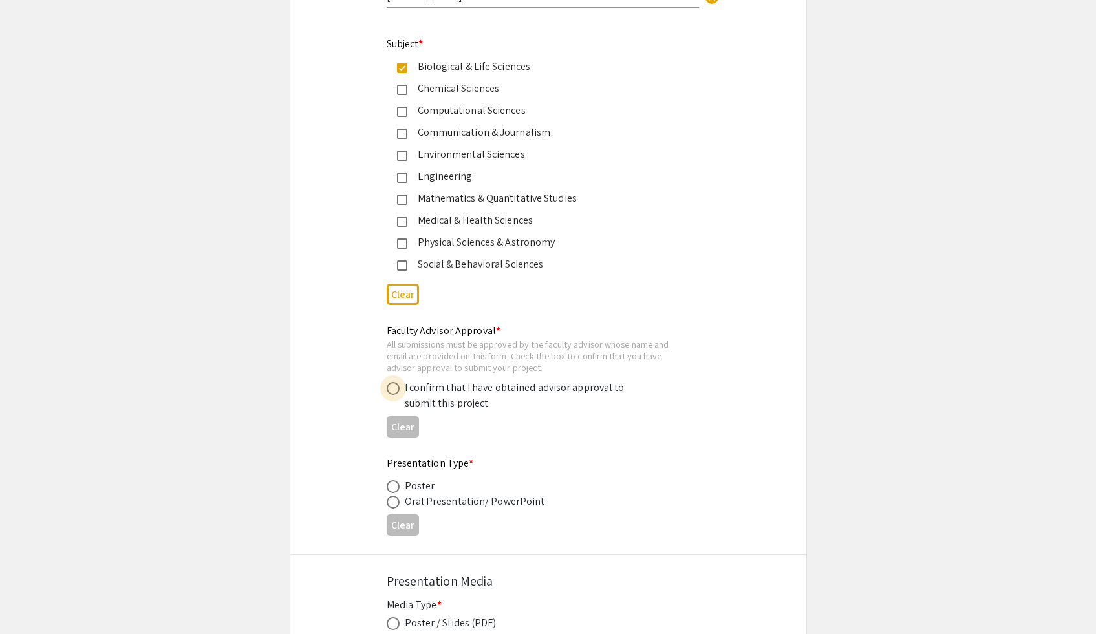
click at [395, 390] on span at bounding box center [393, 388] width 13 height 13
click at [395, 390] on input "radio" at bounding box center [393, 388] width 13 height 13
radio input "true"
click at [393, 489] on span at bounding box center [393, 486] width 13 height 13
click at [393, 489] on input "radio" at bounding box center [393, 486] width 13 height 13
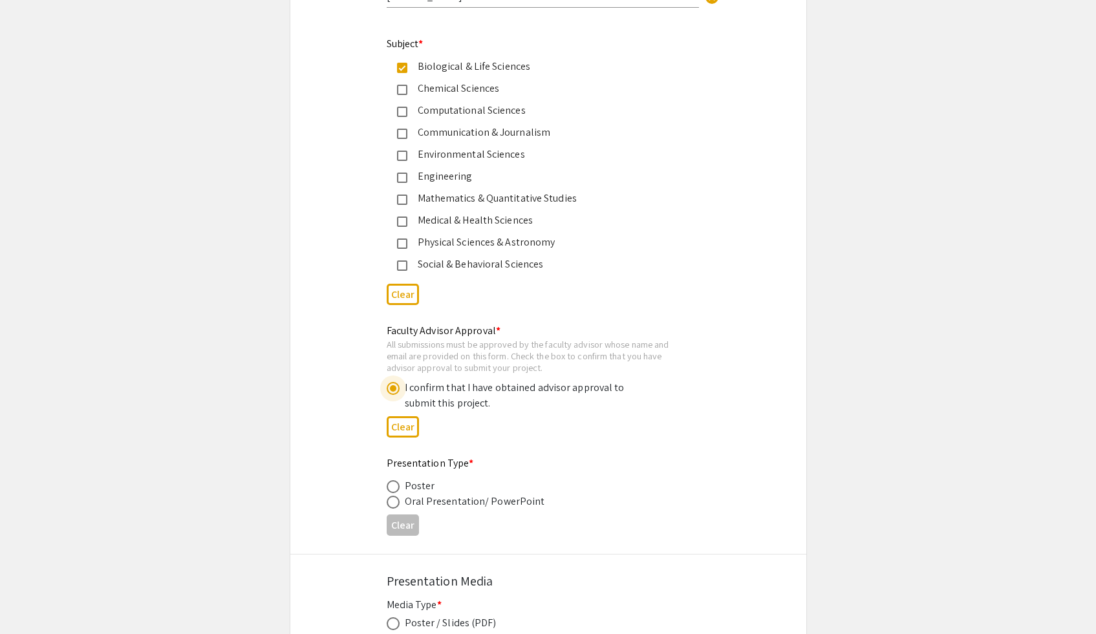
radio input "true"
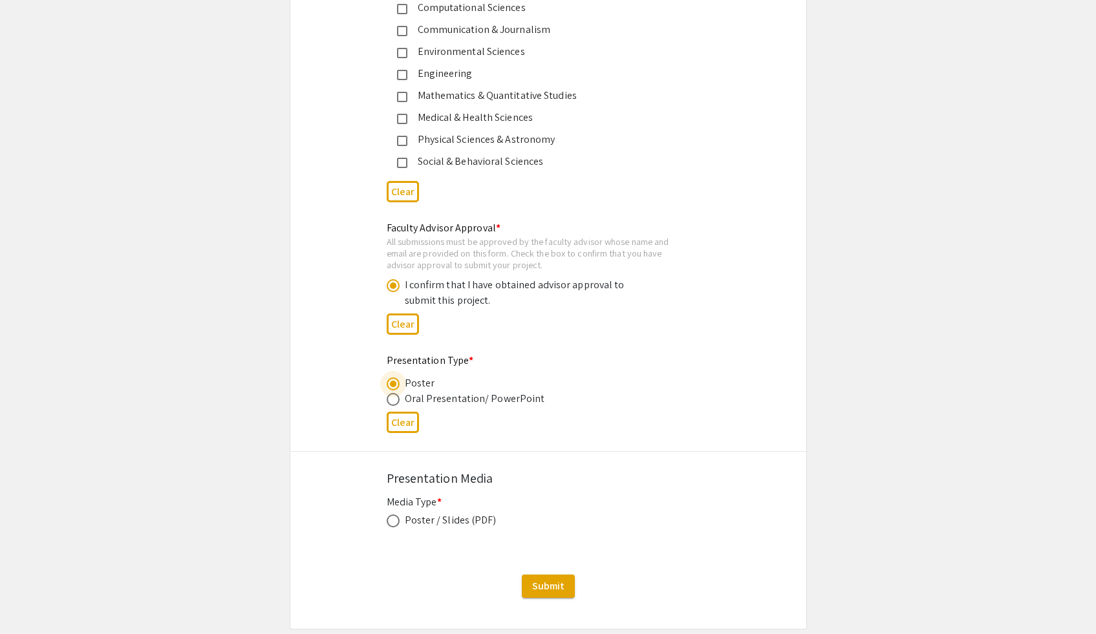
scroll to position [1813, 0]
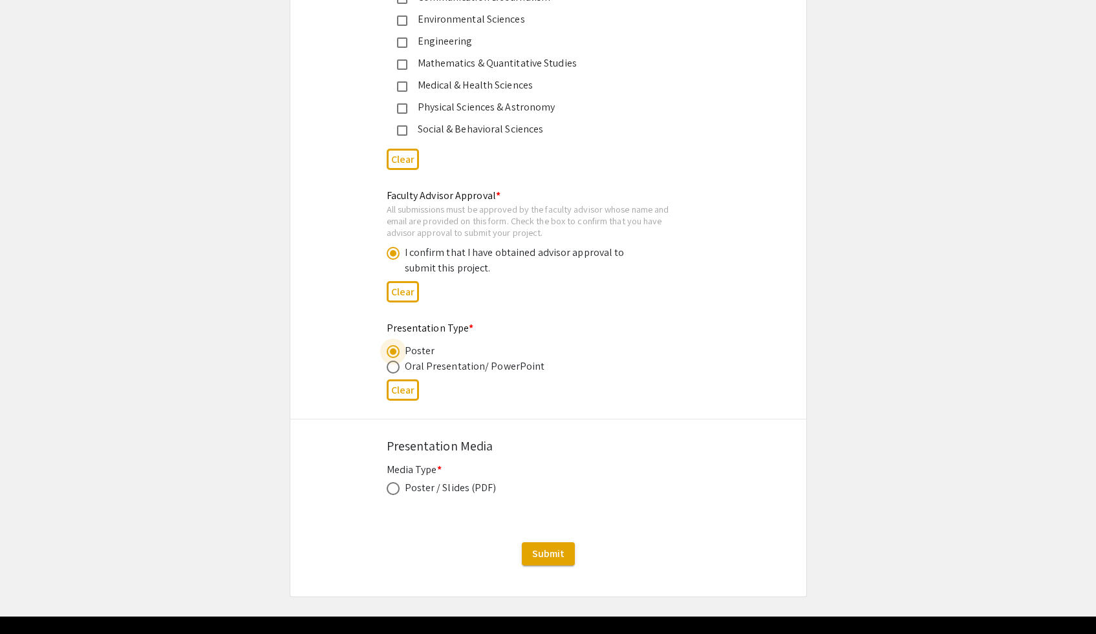
click at [396, 495] on span at bounding box center [393, 488] width 13 height 13
click at [396, 495] on input "radio" at bounding box center [393, 488] width 13 height 13
radio input "true"
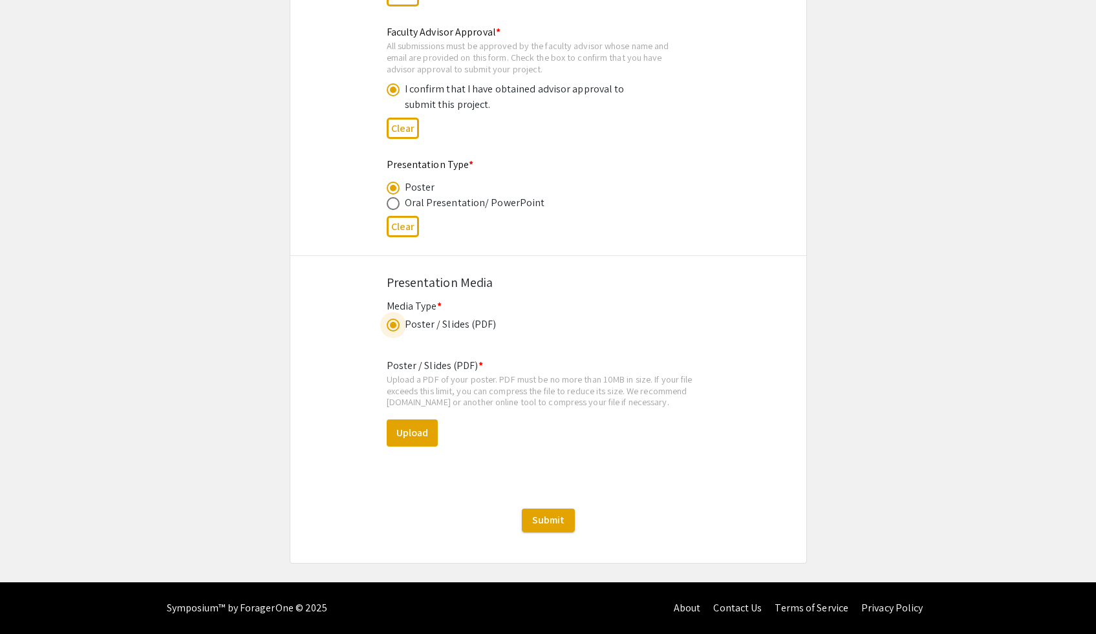
scroll to position [1980, 0]
click at [426, 429] on button "Upload" at bounding box center [412, 433] width 51 height 27
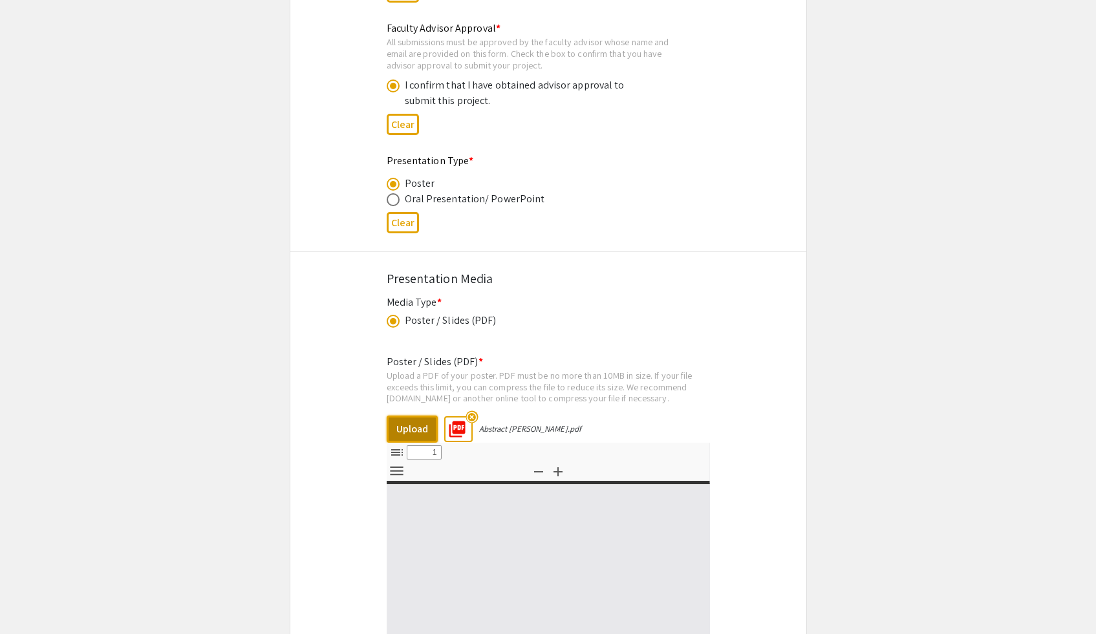
select select "custom"
type input "0"
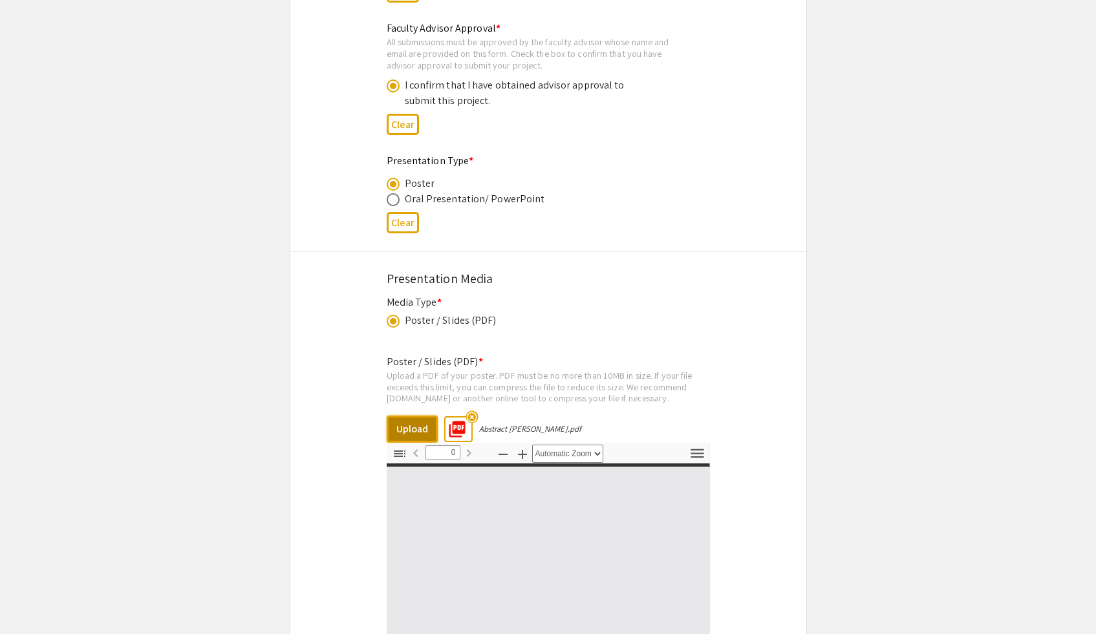
select select "custom"
type input "1"
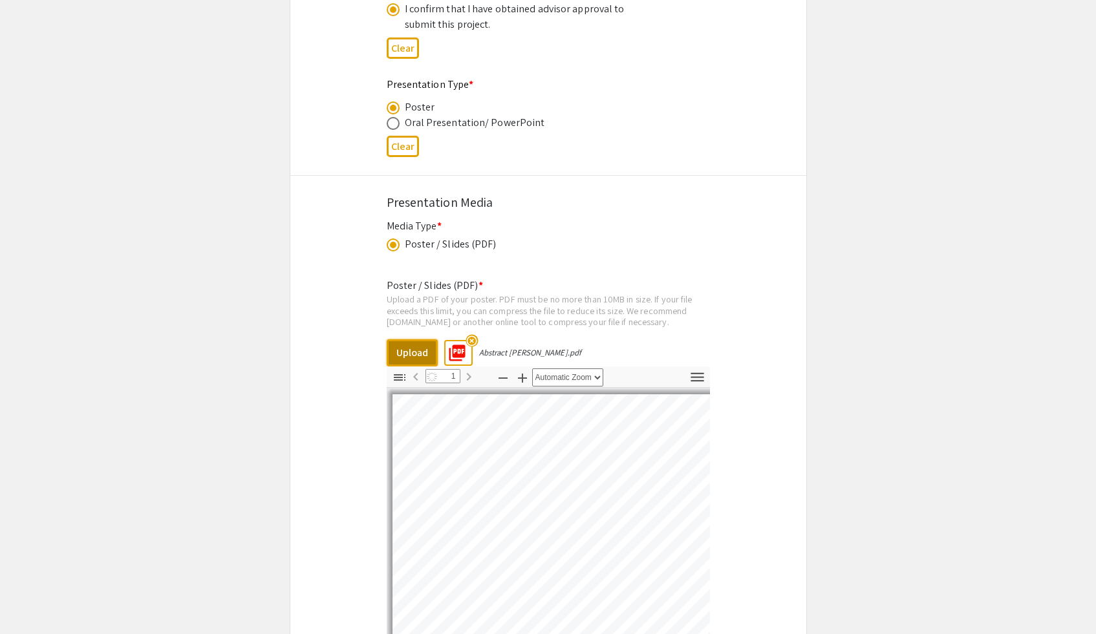
select select "auto"
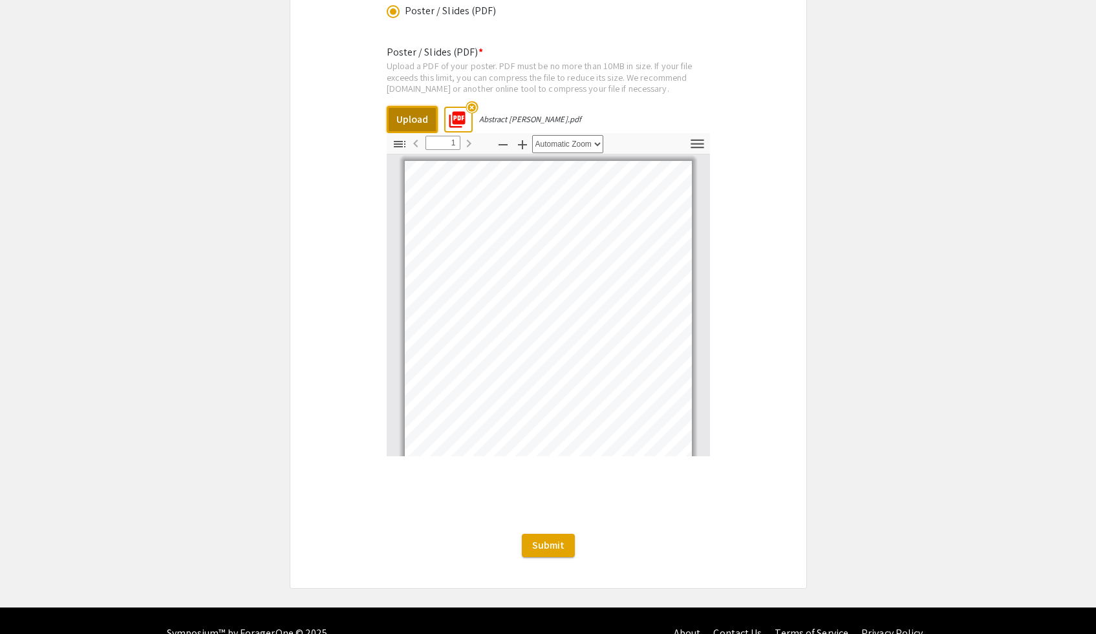
scroll to position [2319, 0]
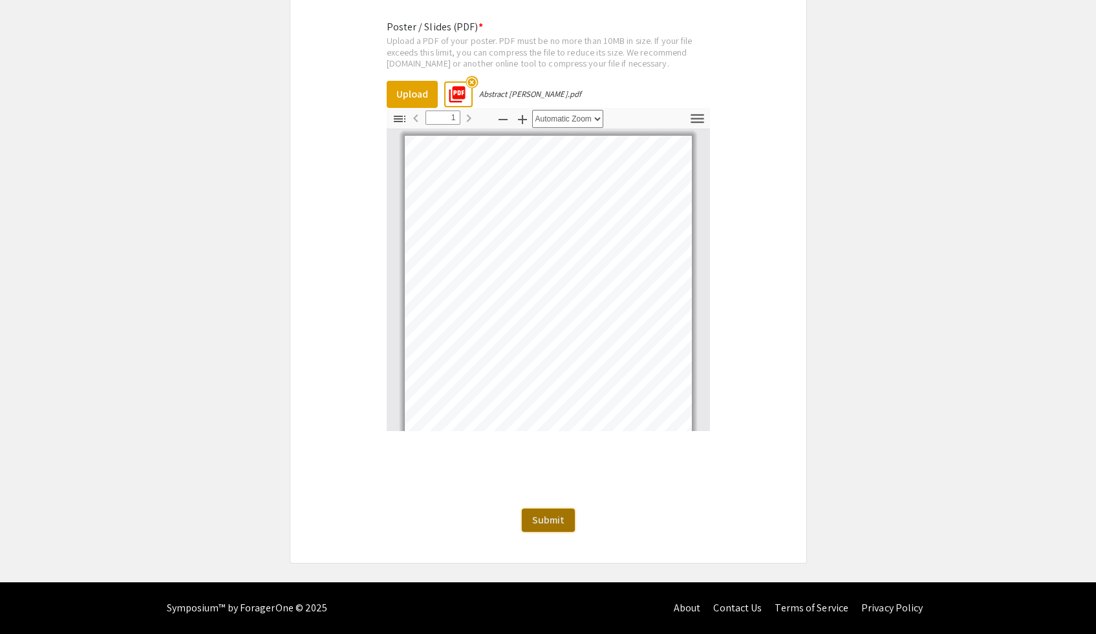
click at [537, 522] on span "Submit" at bounding box center [548, 520] width 32 height 14
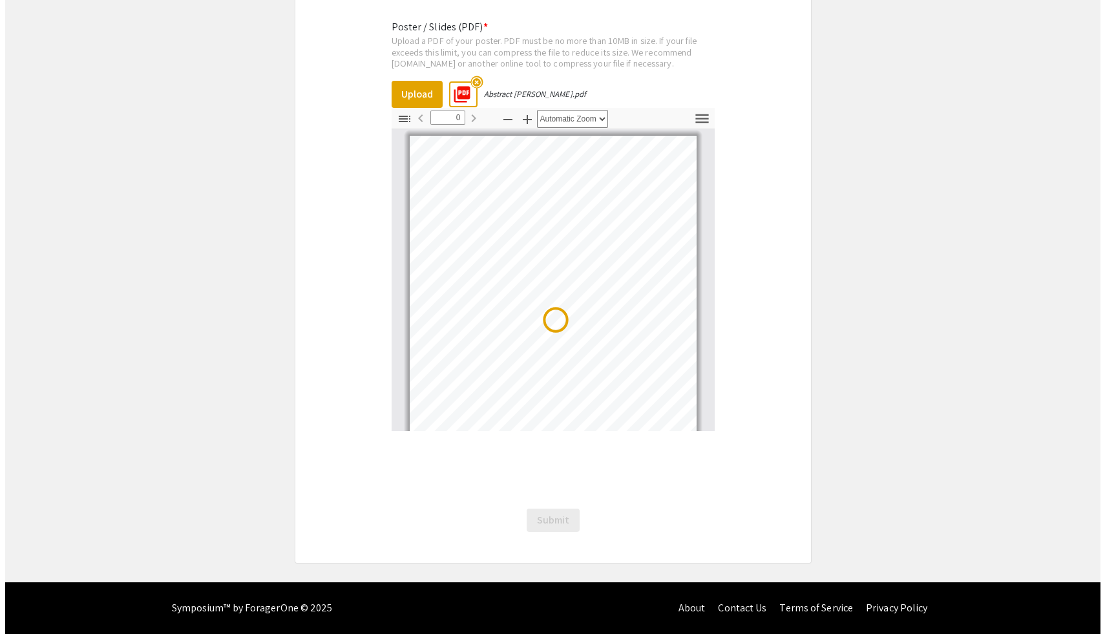
scroll to position [0, 0]
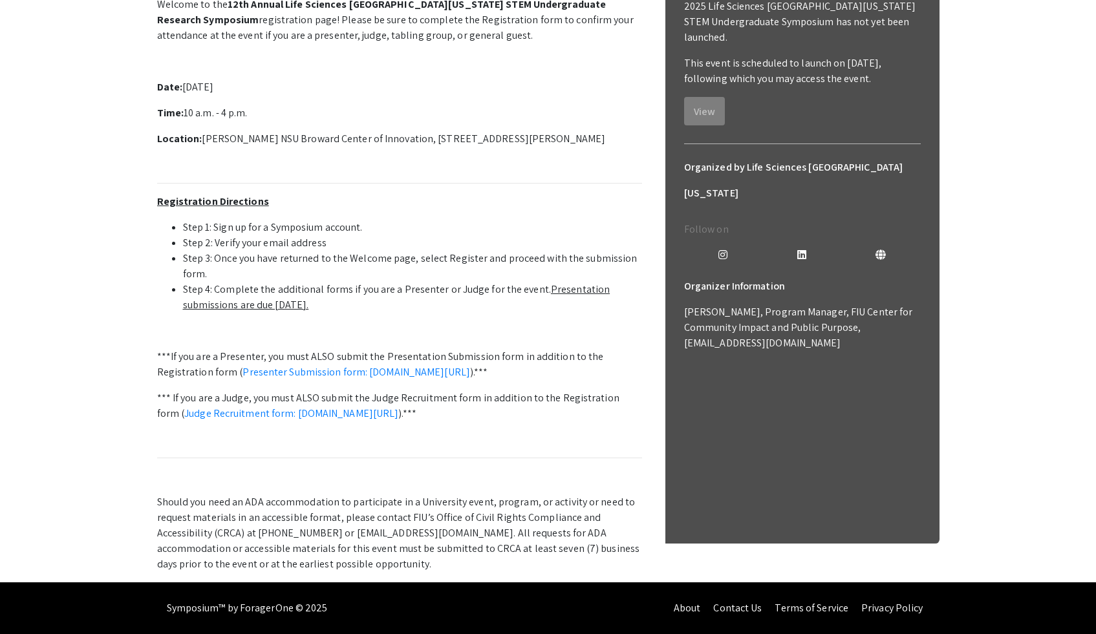
scroll to position [395, 0]
